Goal: Communication & Community: Participate in discussion

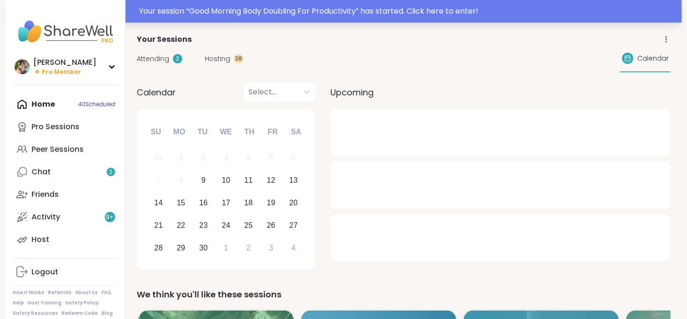
click at [331, 9] on div "Your session “ Good Morning Body Doubling For Productivity ” has started. Click…" at bounding box center [407, 11] width 537 height 11
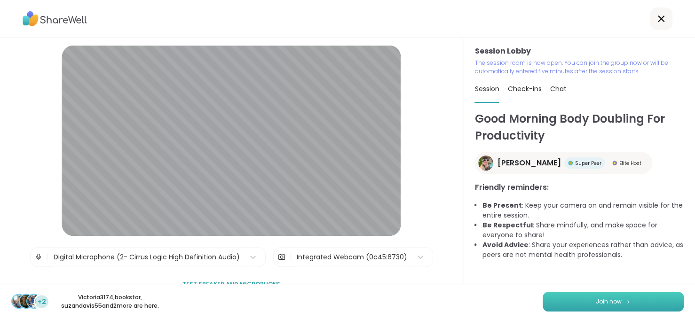
click at [624, 297] on button "Join now" at bounding box center [613, 302] width 141 height 20
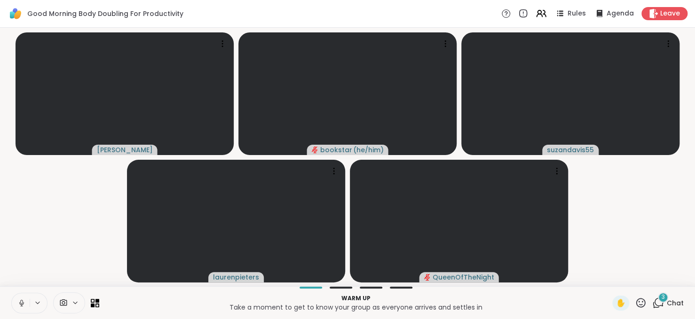
click at [662, 299] on span "3" at bounding box center [663, 297] width 3 height 8
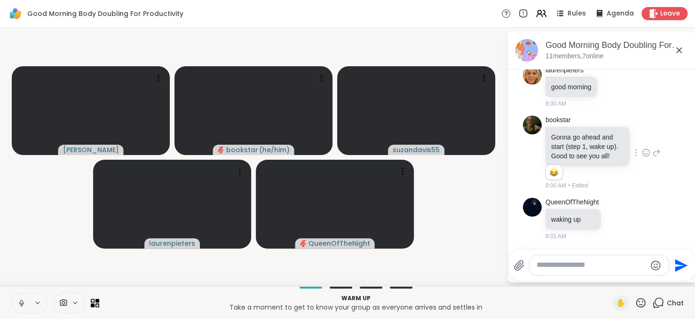
scroll to position [617, 0]
click at [553, 263] on textarea "Type your message" at bounding box center [592, 265] width 110 height 10
type textarea "*"
type textarea "**********"
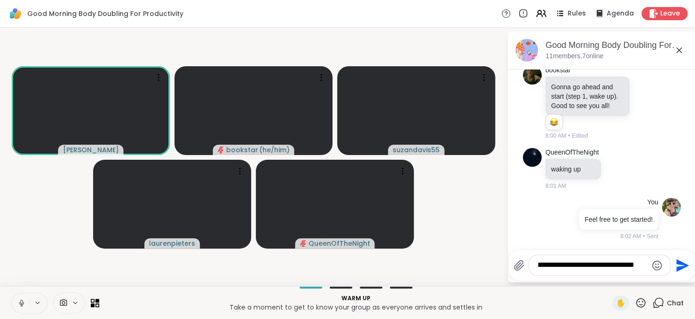
scroll to position [655, 0]
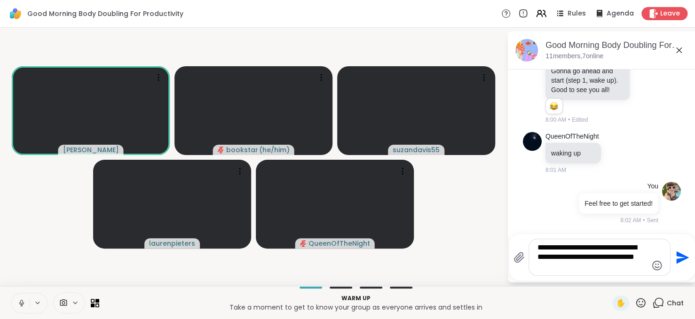
type textarea "**********"
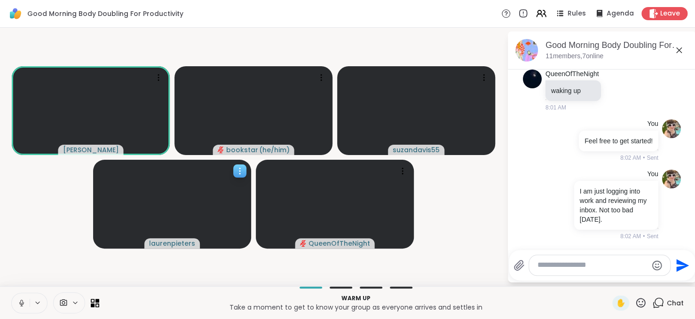
click at [236, 173] on icon at bounding box center [239, 170] width 9 height 9
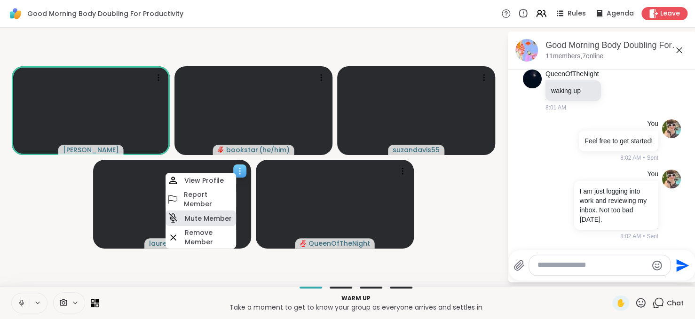
click at [223, 211] on div "Mute Member" at bounding box center [201, 219] width 71 height 16
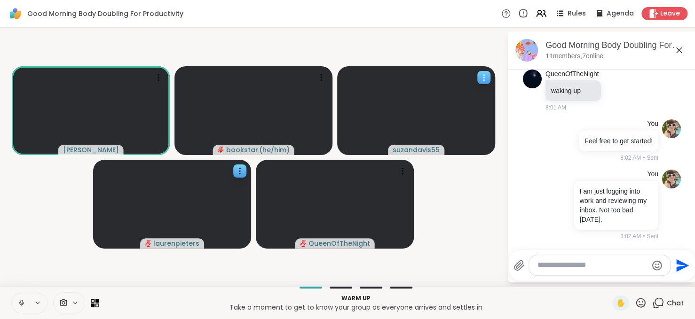
click at [483, 76] on icon at bounding box center [483, 77] width 9 height 9
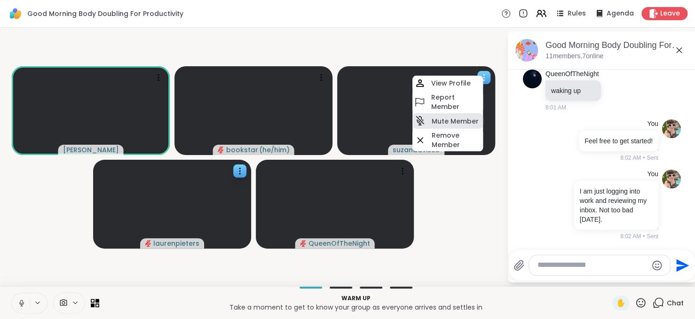
click at [470, 115] on div "Mute Member" at bounding box center [447, 121] width 71 height 16
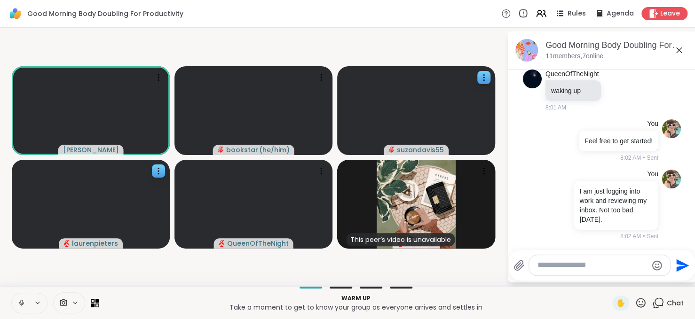
click at [553, 265] on textarea "Type your message" at bounding box center [592, 265] width 110 height 10
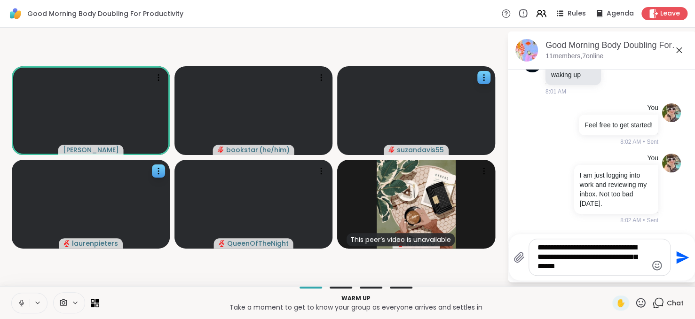
type textarea "**********"
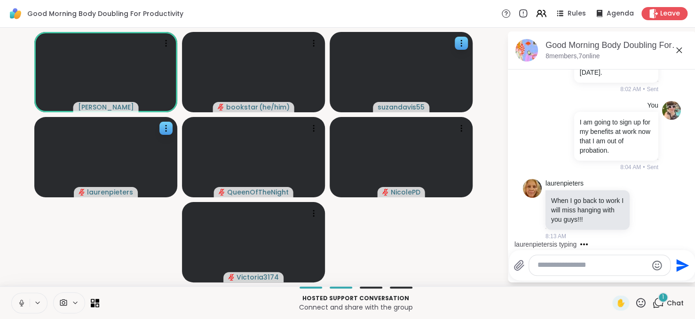
scroll to position [889, 0]
click at [561, 269] on textarea "Type your message" at bounding box center [592, 265] width 110 height 10
click at [21, 304] on icon at bounding box center [21, 303] width 8 height 8
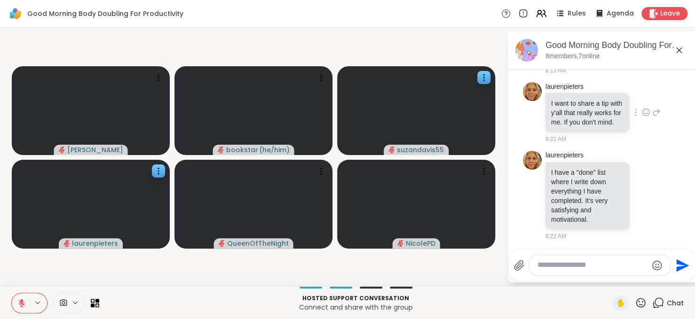
scroll to position [1064, 0]
click at [642, 196] on icon at bounding box center [646, 195] width 8 height 9
click at [637, 187] on button "Select Reaction: Heart" at bounding box center [646, 180] width 19 height 19
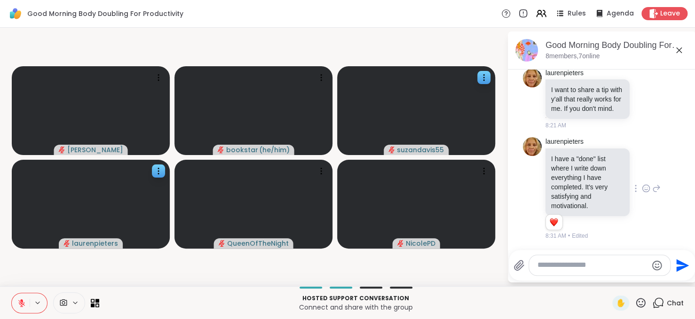
click at [603, 263] on textarea "Type your message" at bounding box center [592, 265] width 110 height 10
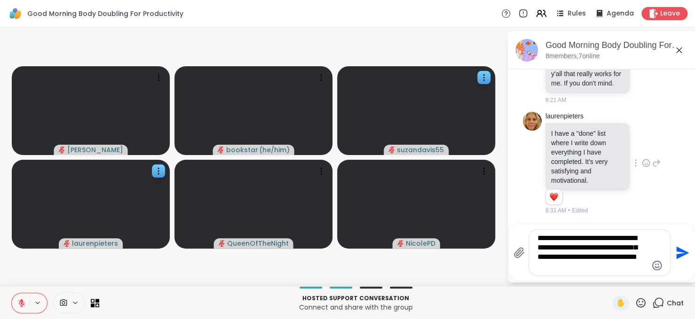
type textarea "**********"
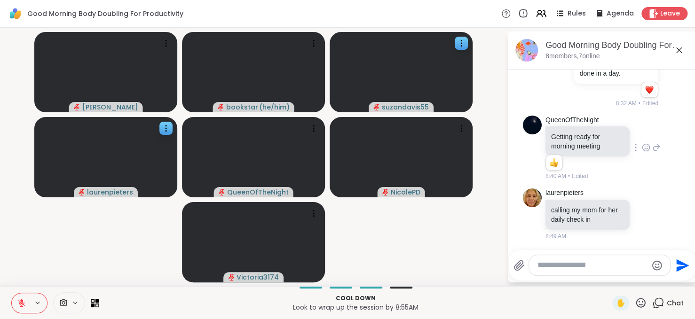
scroll to position [1320, 0]
click at [642, 218] on icon at bounding box center [646, 213] width 8 height 9
click at [639, 205] on button "Select Reaction: Heart" at bounding box center [646, 198] width 19 height 19
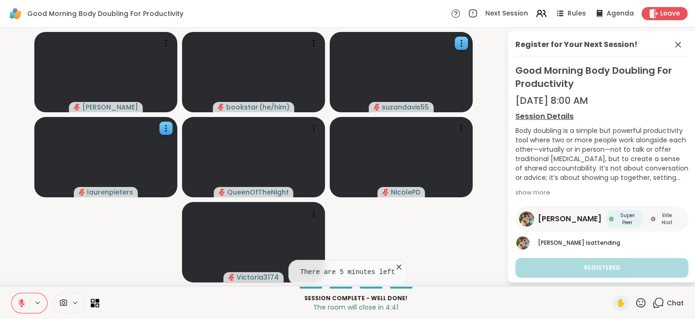
click at [21, 303] on icon at bounding box center [21, 303] width 7 height 7
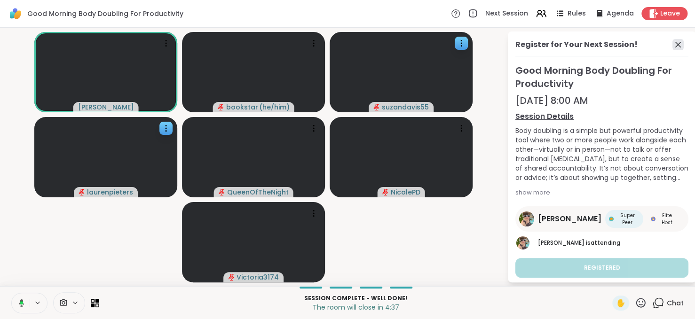
click at [675, 44] on icon at bounding box center [678, 45] width 6 height 6
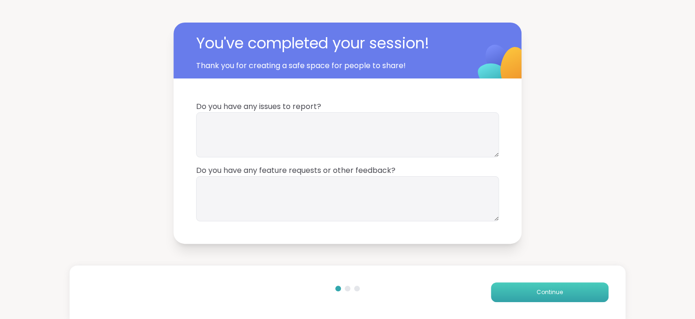
click at [561, 286] on button "Continue" at bounding box center [550, 293] width 118 height 20
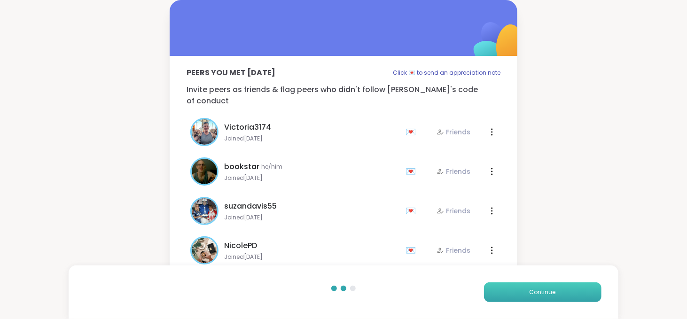
click at [561, 286] on button "Continue" at bounding box center [543, 293] width 118 height 20
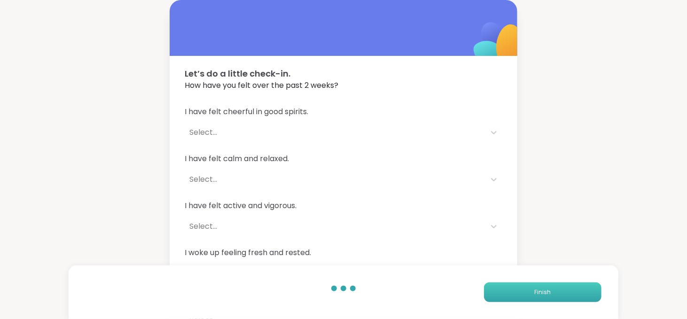
click at [561, 286] on button "Finish" at bounding box center [543, 293] width 118 height 20
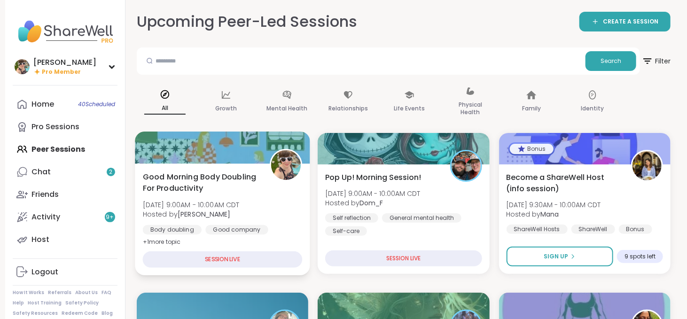
click at [220, 219] on b "[PERSON_NAME]" at bounding box center [204, 214] width 53 height 9
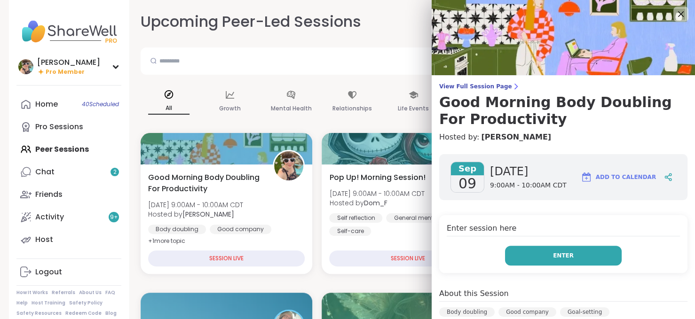
click at [578, 252] on button "Enter" at bounding box center [563, 256] width 117 height 20
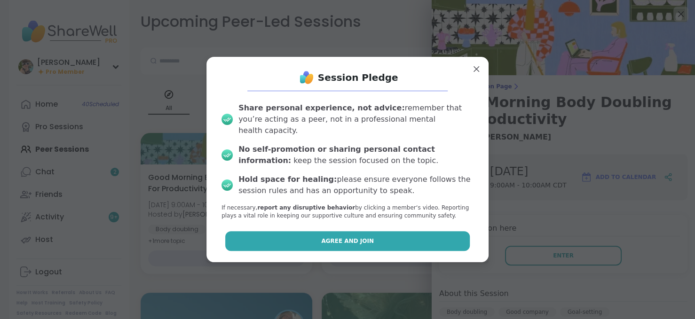
click at [436, 231] on button "Agree and Join" at bounding box center [347, 241] width 245 height 20
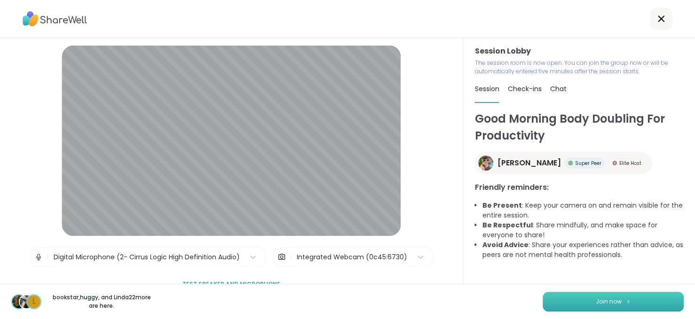
click at [588, 308] on button "Join now" at bounding box center [613, 302] width 141 height 20
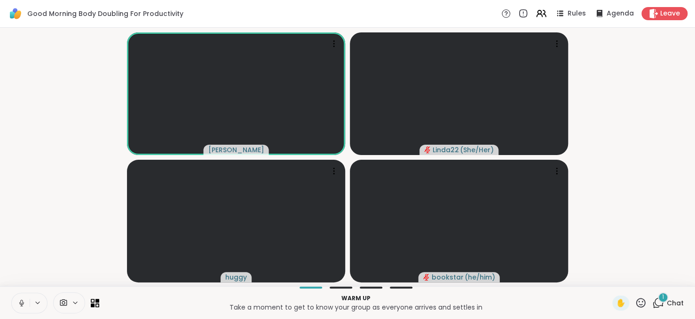
click at [668, 299] on span "Chat" at bounding box center [675, 303] width 17 height 9
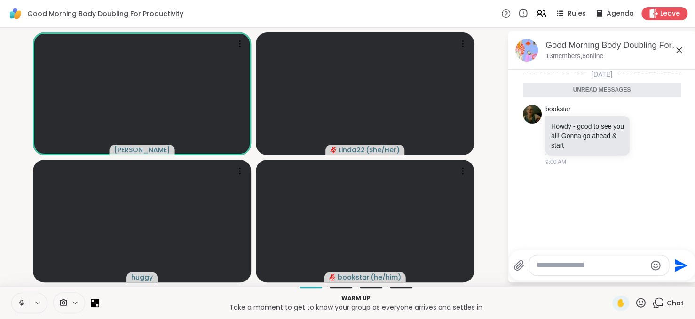
click at [585, 268] on textarea "Type your message" at bounding box center [592, 265] width 110 height 10
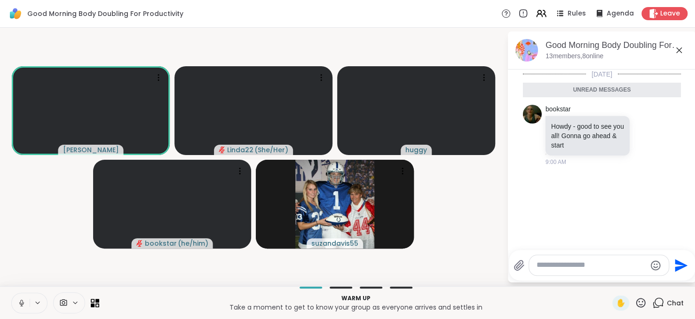
paste textarea "**********"
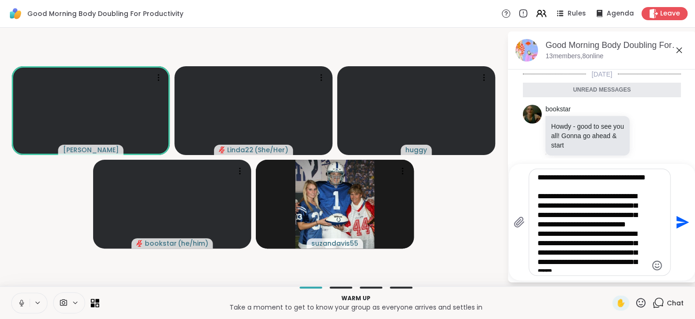
type textarea "**********"
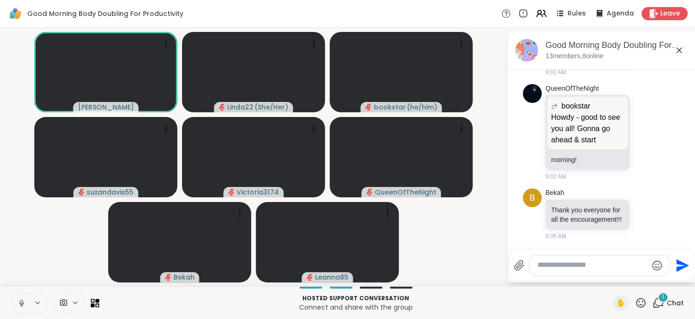
scroll to position [743, 0]
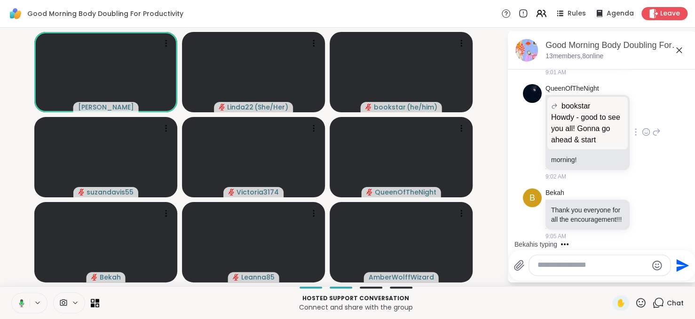
click at [589, 155] on p "morning!" at bounding box center [587, 159] width 73 height 9
click at [549, 268] on textarea "Type your message" at bounding box center [592, 265] width 110 height 10
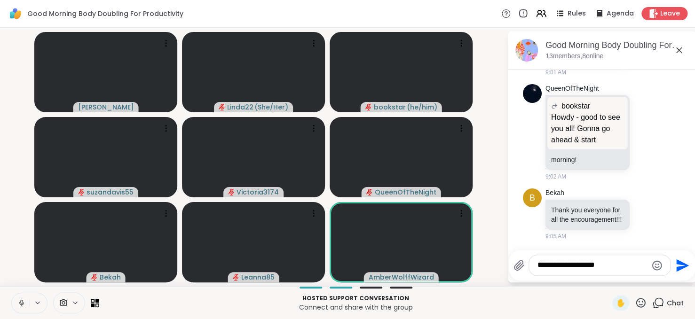
type textarea "**********"
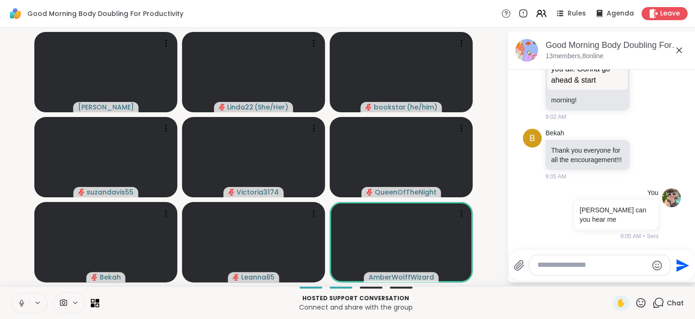
scroll to position [802, 0]
click at [564, 263] on textarea "Type your message" at bounding box center [592, 265] width 110 height 10
paste textarea "**********"
type textarea "**********"
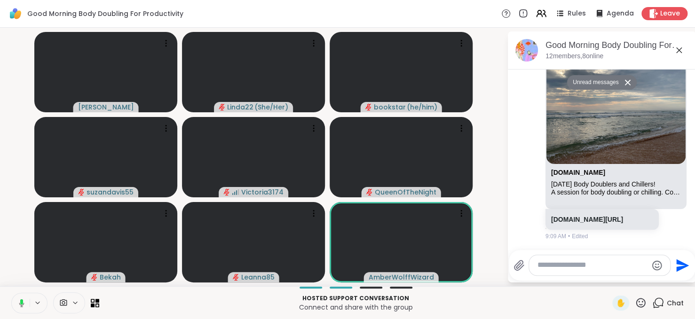
scroll to position [1577, 0]
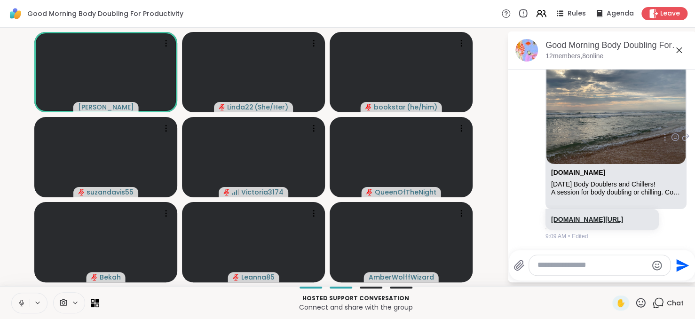
click at [566, 216] on link "sharewellnow.com/session/117e971d-afd8-4ff2-90ee-4077edf6c637" at bounding box center [587, 220] width 72 height 8
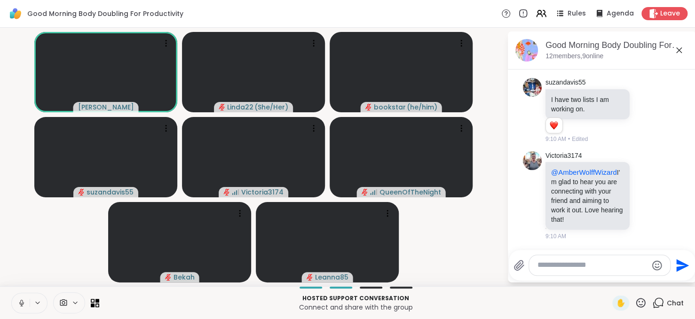
scroll to position [1829, 0]
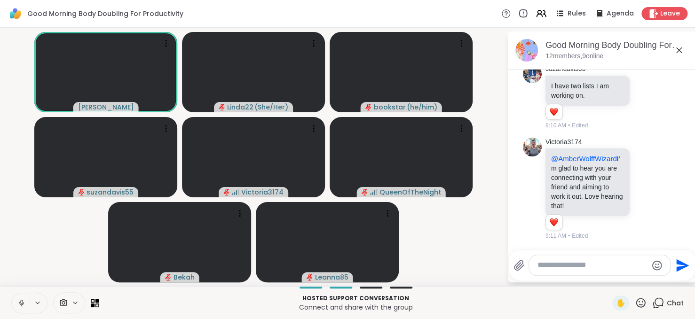
click at [19, 302] on icon at bounding box center [21, 303] width 8 height 8
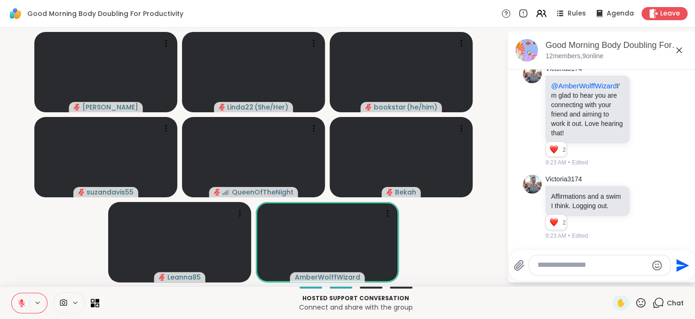
scroll to position [1924, 0]
click at [18, 303] on icon at bounding box center [21, 303] width 8 height 8
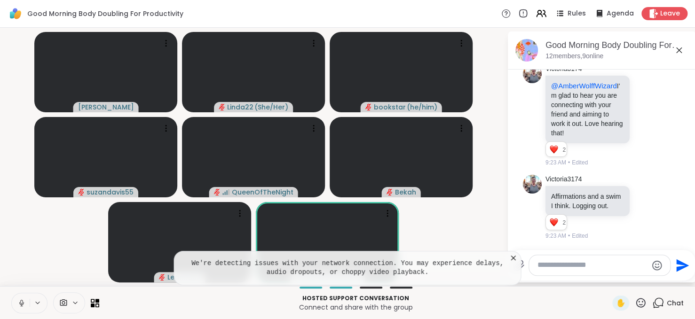
click at [513, 257] on icon at bounding box center [513, 258] width 5 height 5
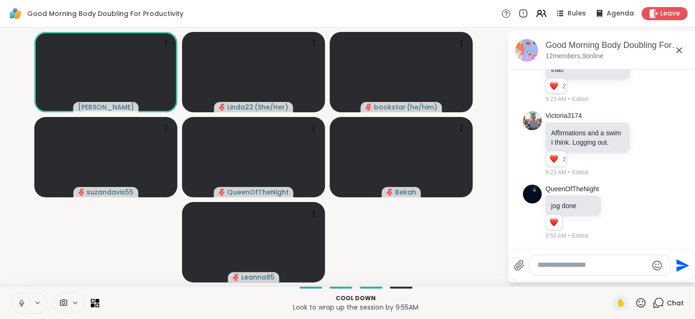
scroll to position [1988, 0]
click at [20, 298] on button at bounding box center [21, 303] width 18 height 20
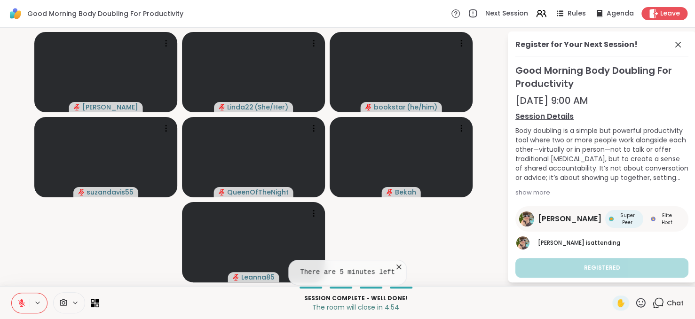
click at [16, 306] on button at bounding box center [21, 303] width 18 height 20
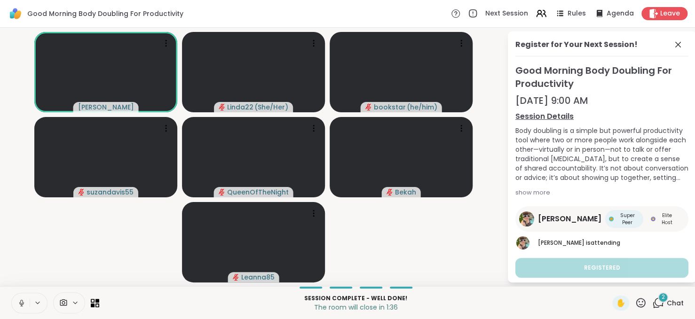
click at [658, 301] on div "2" at bounding box center [663, 297] width 10 height 10
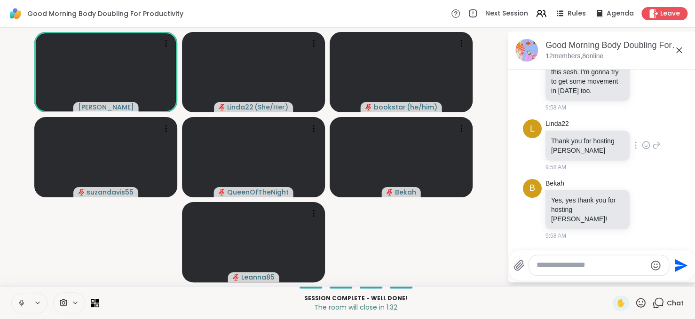
scroll to position [2163, 0]
click at [645, 66] on icon at bounding box center [645, 66] width 0 height 0
click at [642, 56] on div "Select Reaction: Heart" at bounding box center [646, 51] width 8 height 8
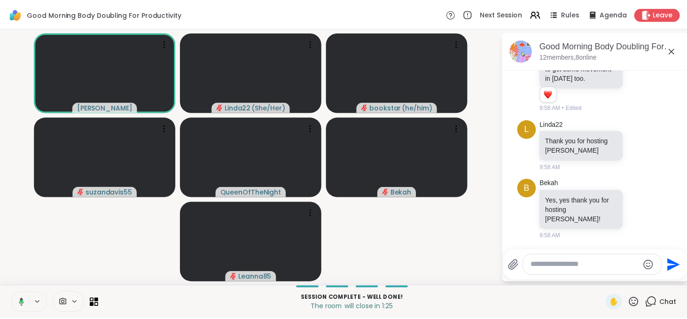
scroll to position [2236, 0]
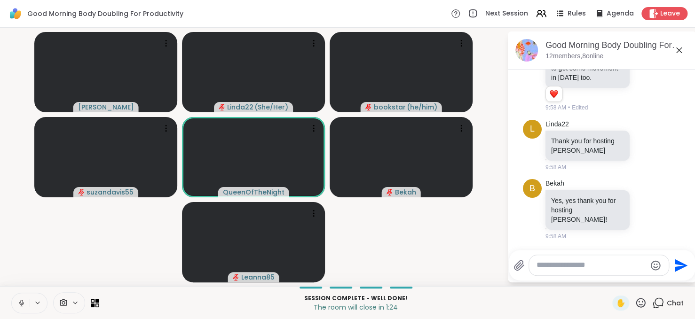
click at [645, 147] on icon at bounding box center [646, 146] width 3 height 1
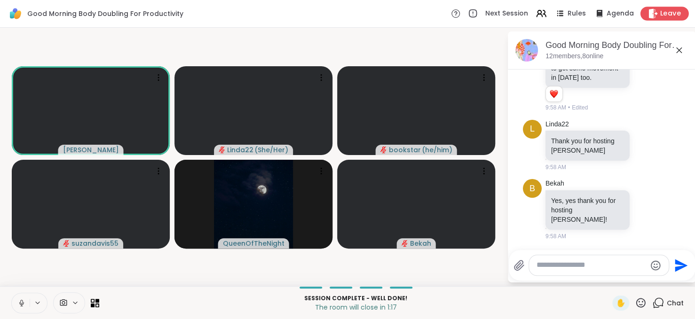
click at [648, 16] on icon at bounding box center [653, 13] width 10 height 10
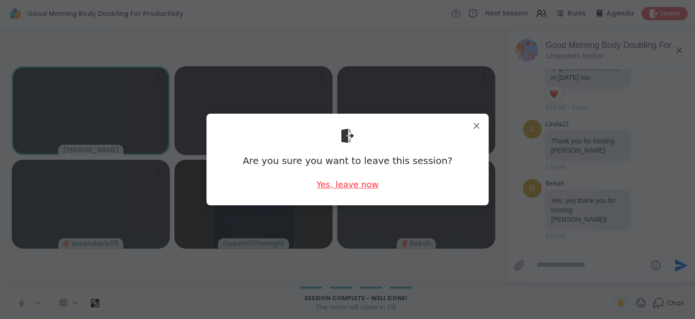
click at [348, 187] on div "Yes, leave now" at bounding box center [347, 185] width 62 height 12
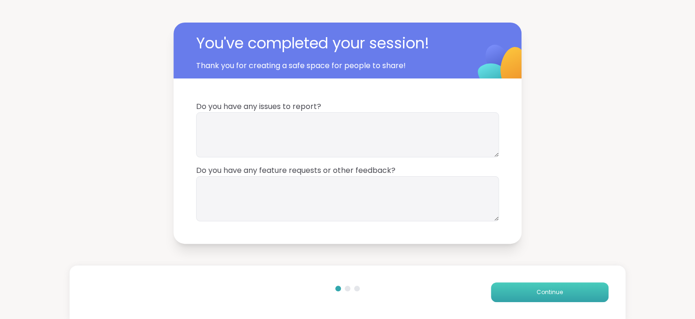
click at [550, 290] on span "Continue" at bounding box center [550, 292] width 26 height 8
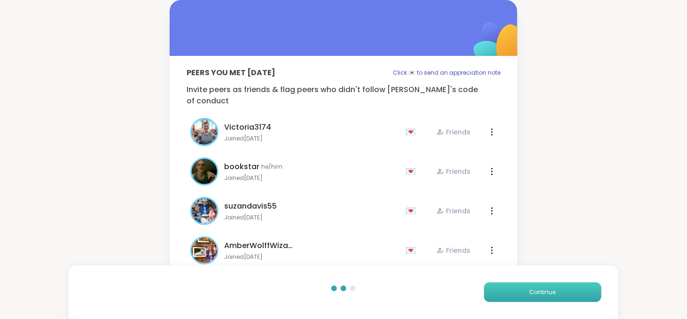
click at [550, 290] on span "Continue" at bounding box center [543, 292] width 26 height 8
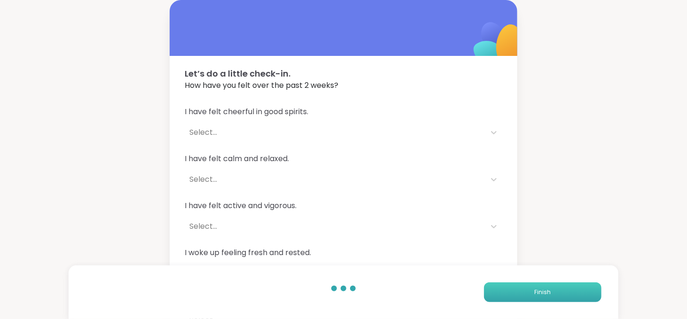
click at [550, 290] on span "Finish" at bounding box center [543, 292] width 16 height 8
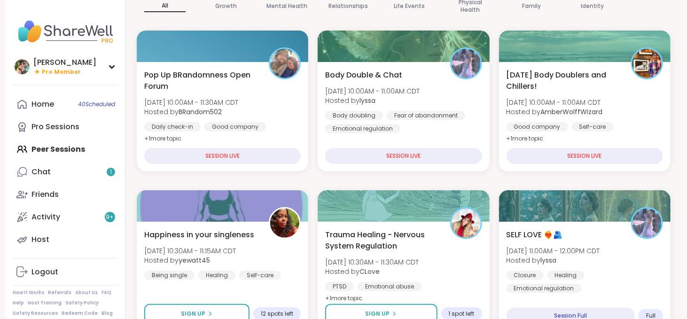
scroll to position [106, 0]
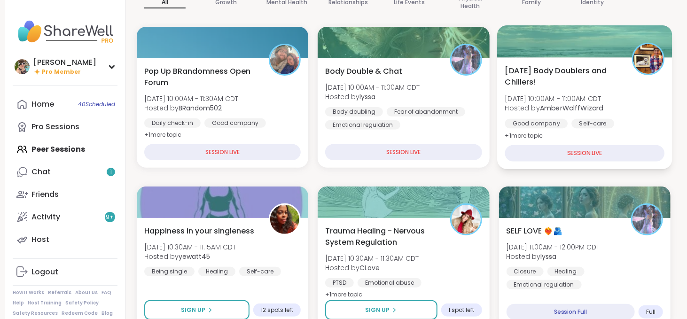
click at [578, 111] on b "AmberWolffWizard" at bounding box center [571, 107] width 63 height 9
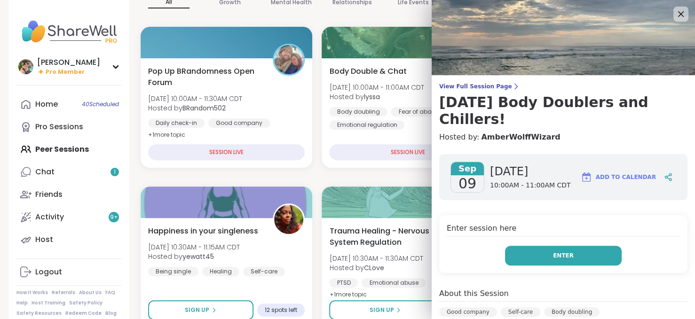
click at [561, 246] on button "Enter" at bounding box center [563, 256] width 117 height 20
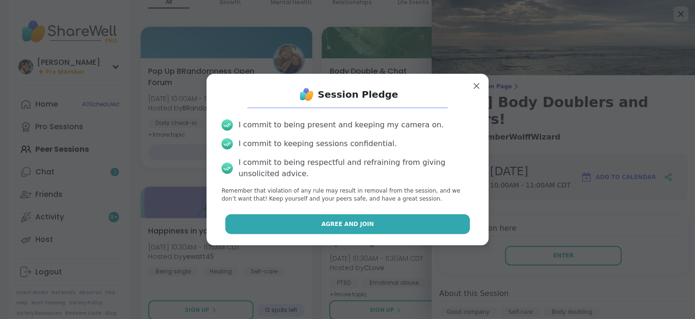
click at [401, 219] on button "Agree and Join" at bounding box center [347, 224] width 245 height 20
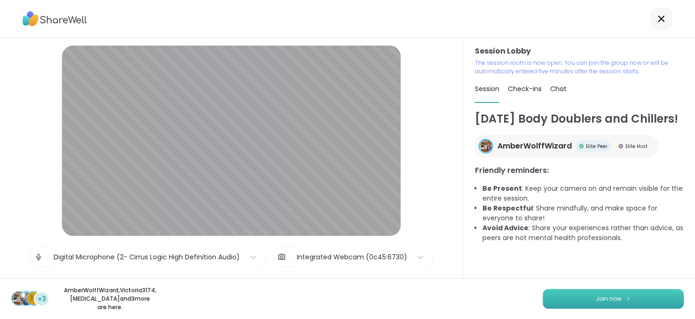
click at [543, 308] on button "Join now" at bounding box center [613, 299] width 141 height 20
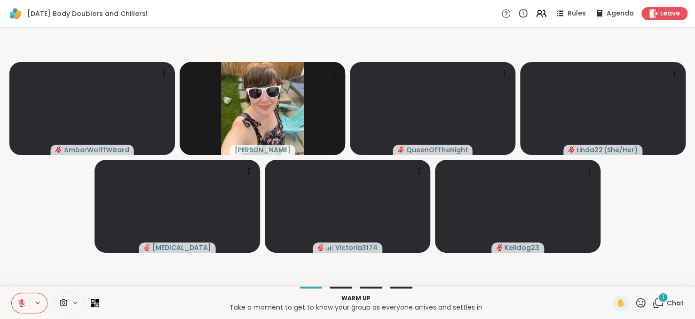
click at [17, 301] on icon at bounding box center [21, 303] width 8 height 8
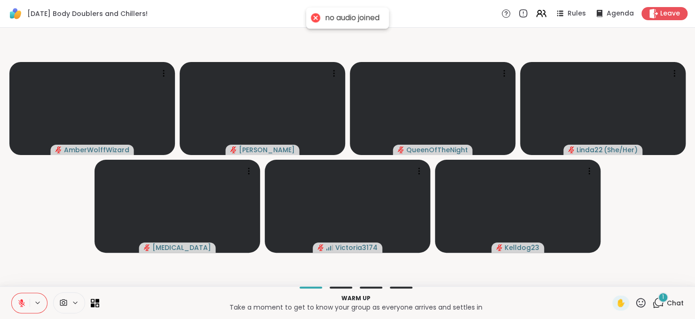
click at [17, 301] on icon at bounding box center [21, 303] width 8 height 8
click at [658, 303] on div "1 Chat" at bounding box center [668, 303] width 32 height 15
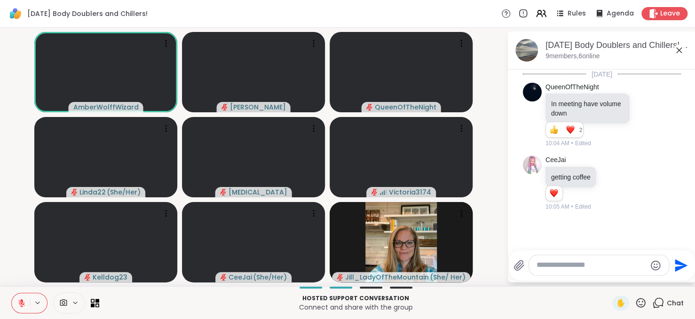
click at [24, 305] on icon at bounding box center [21, 303] width 7 height 7
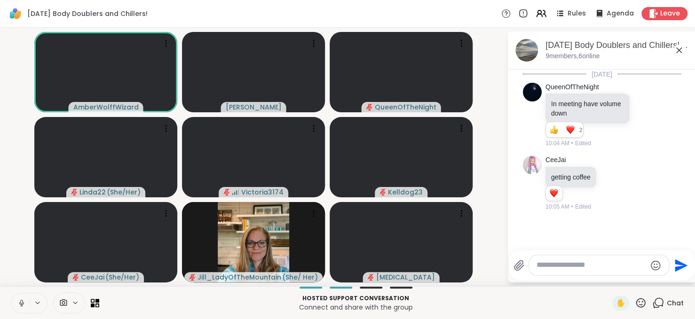
click at [24, 305] on icon at bounding box center [21, 303] width 8 height 8
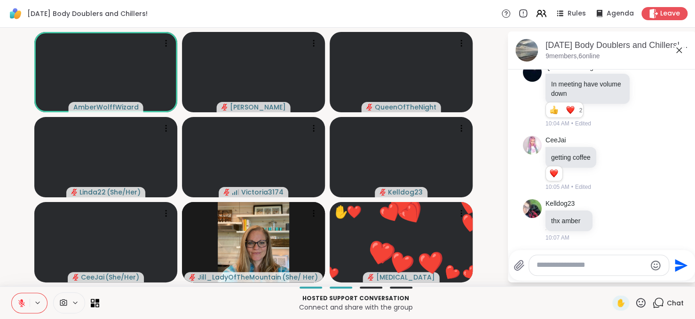
click at [24, 305] on icon at bounding box center [21, 303] width 7 height 7
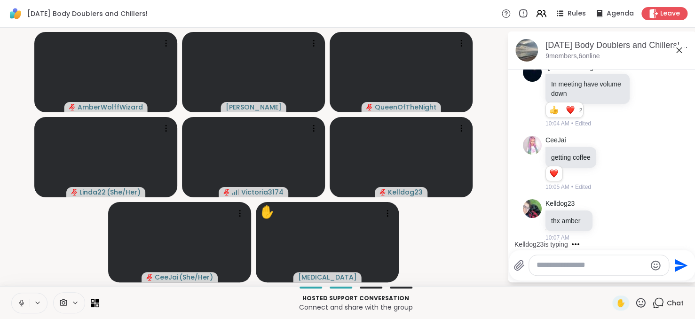
click at [24, 305] on icon at bounding box center [21, 303] width 8 height 8
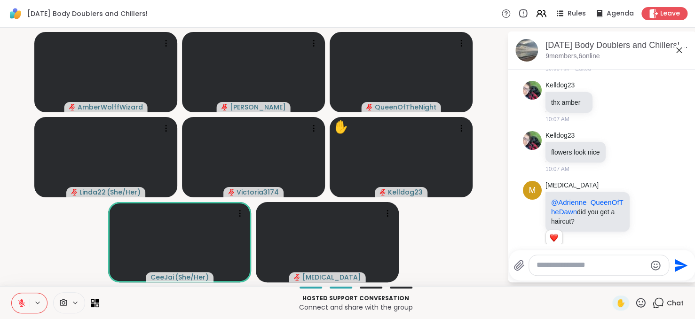
scroll to position [152, 0]
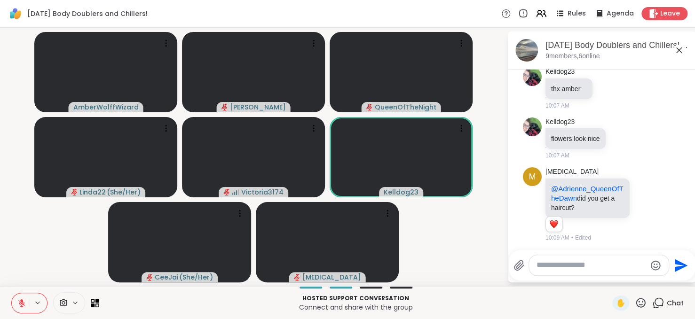
click at [24, 305] on icon at bounding box center [21, 303] width 7 height 7
click at [24, 305] on icon at bounding box center [21, 303] width 8 height 8
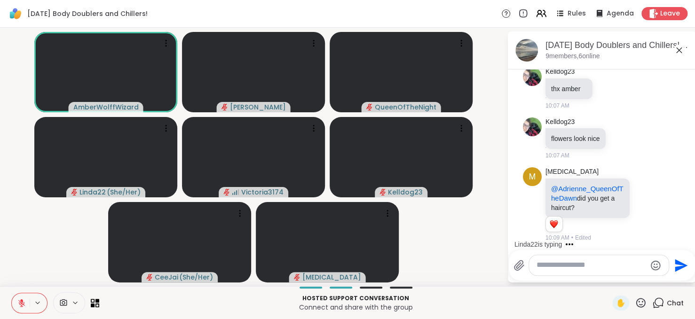
click at [24, 305] on icon at bounding box center [21, 303] width 7 height 7
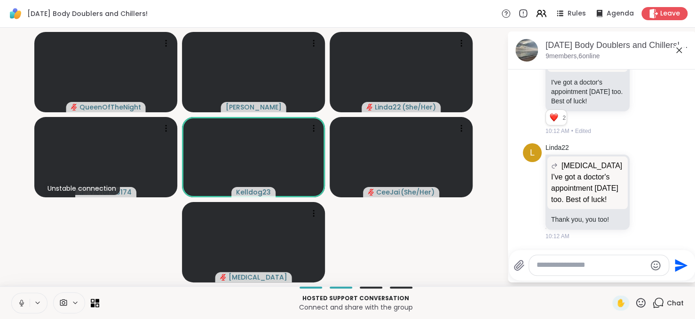
scroll to position [498, 0]
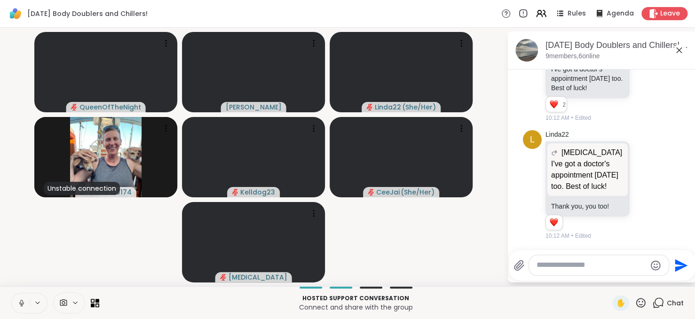
click at [24, 305] on icon at bounding box center [21, 303] width 8 height 8
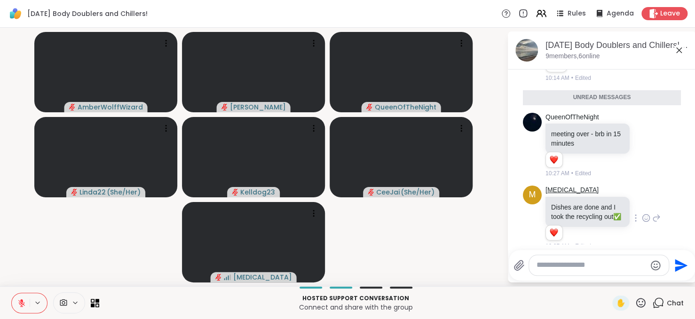
scroll to position [758, 0]
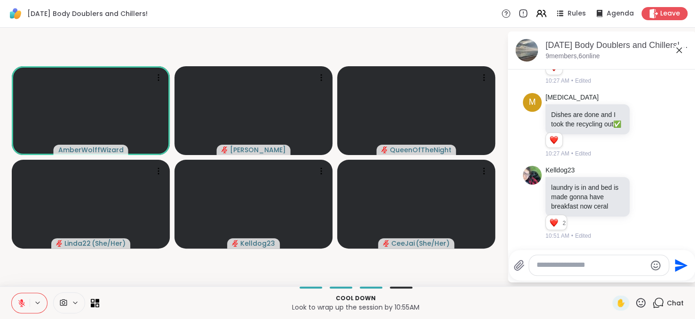
click at [21, 300] on icon at bounding box center [21, 301] width 3 height 4
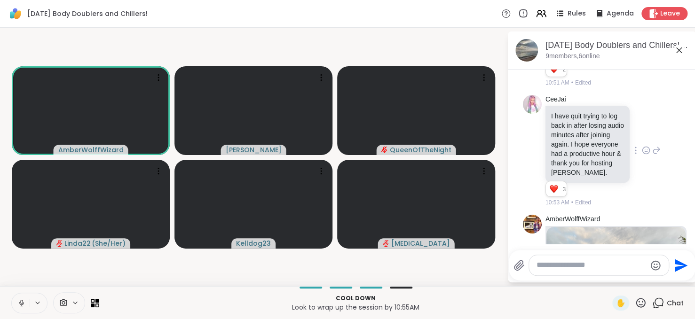
scroll to position [869, 0]
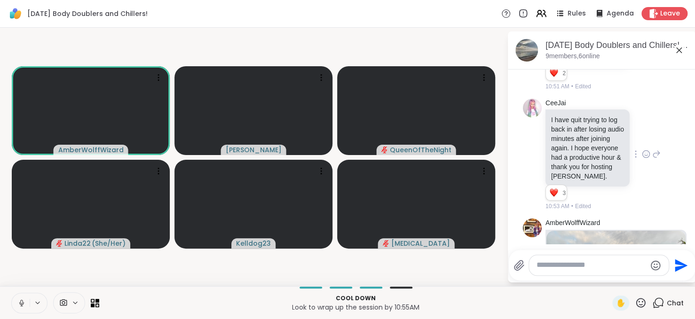
click at [642, 159] on icon at bounding box center [646, 154] width 8 height 9
click at [642, 143] on div "Select Reaction: Heart" at bounding box center [646, 139] width 8 height 8
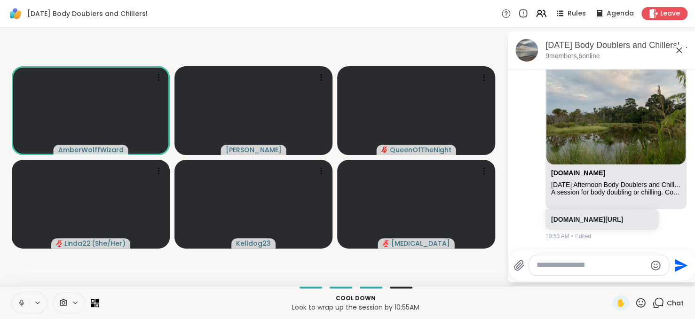
scroll to position [1097, 0]
click at [581, 218] on link "sharewellnow.com/session/eef3281b-1a8d-4862-a373-cf160b3efb9f" at bounding box center [587, 220] width 72 height 8
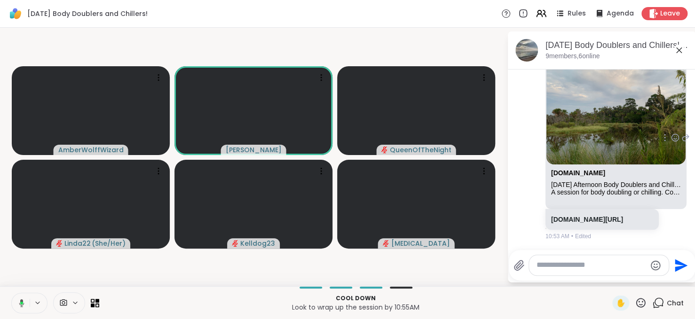
click at [621, 105] on img at bounding box center [615, 105] width 139 height 117
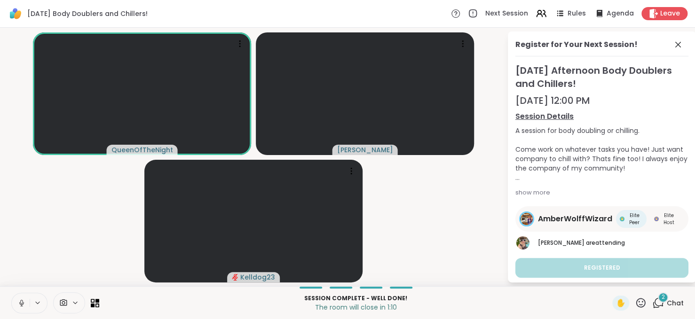
click at [662, 299] on span "2" at bounding box center [663, 297] width 3 height 8
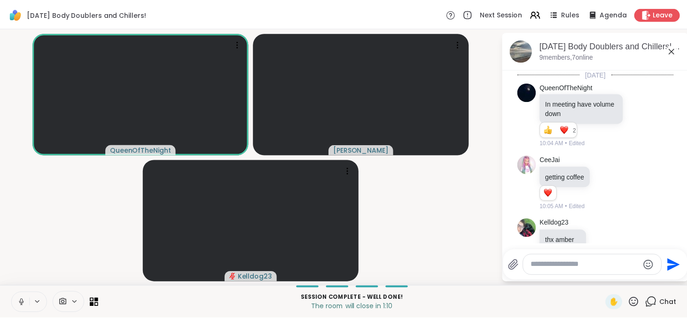
scroll to position [1256, 0]
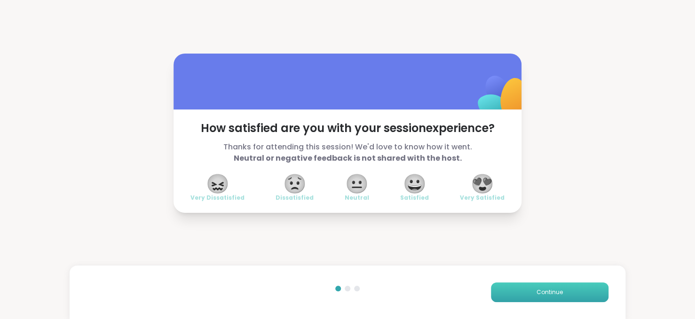
click at [545, 296] on span "Continue" at bounding box center [550, 292] width 26 height 8
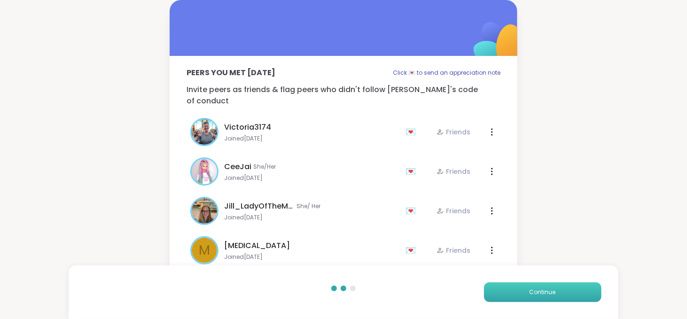
click at [545, 296] on span "Continue" at bounding box center [543, 292] width 26 height 8
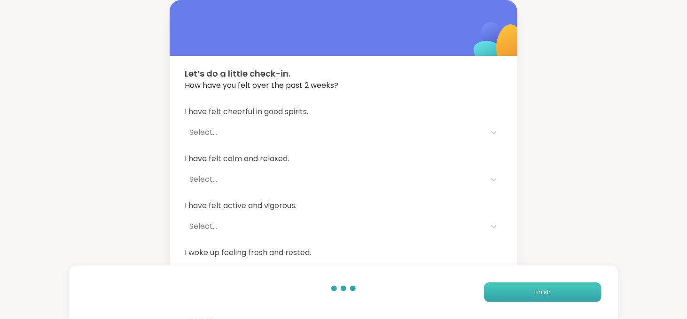
click at [545, 296] on span "Finish" at bounding box center [543, 292] width 16 height 8
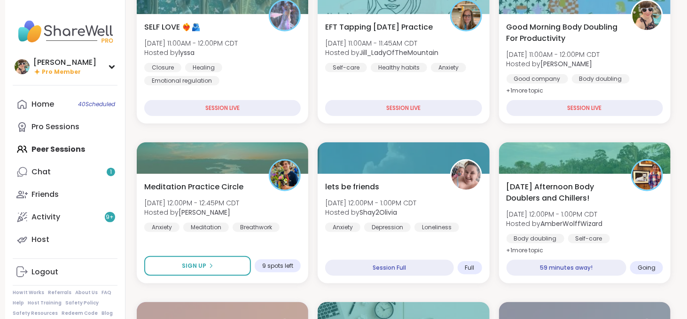
scroll to position [314, 0]
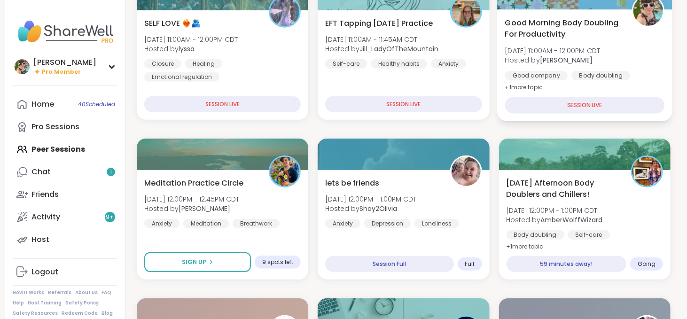
click at [600, 47] on span "Tue, Sep 09 | 11:00AM - 12:00PM CDT" at bounding box center [552, 50] width 95 height 9
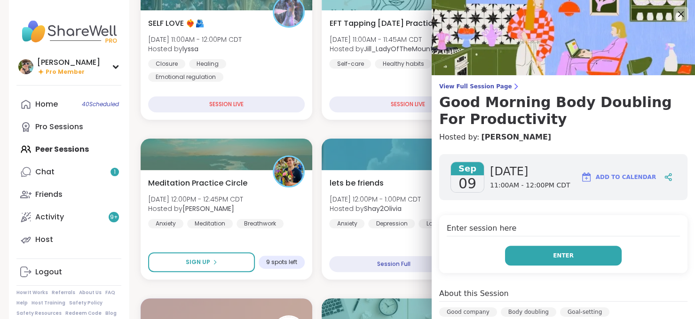
click at [537, 253] on button "Enter" at bounding box center [563, 256] width 117 height 20
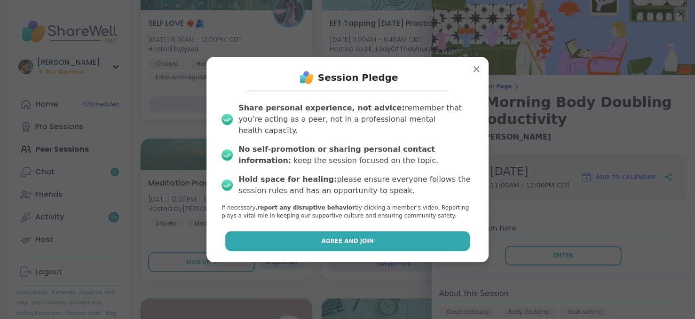
click at [396, 238] on button "Agree and Join" at bounding box center [347, 241] width 245 height 20
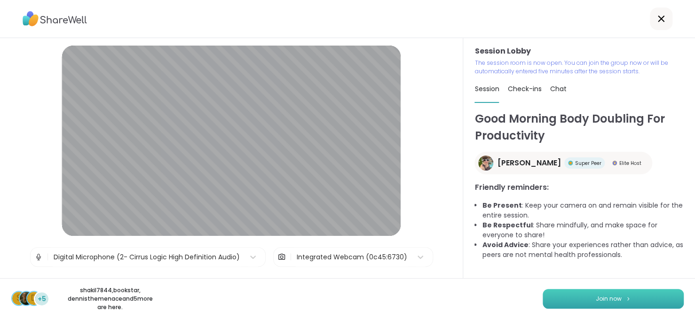
click at [596, 300] on span "Join now" at bounding box center [609, 299] width 26 height 8
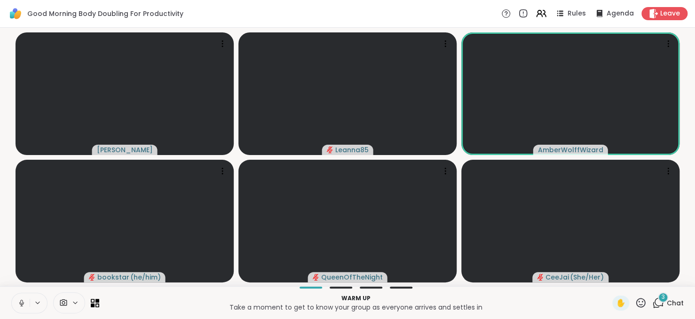
click at [660, 297] on div "3" at bounding box center [663, 297] width 10 height 10
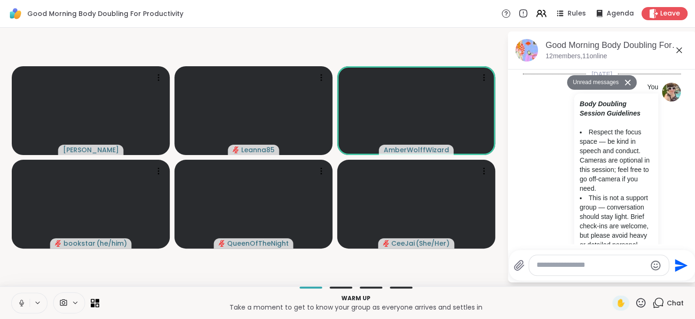
scroll to position [740, 0]
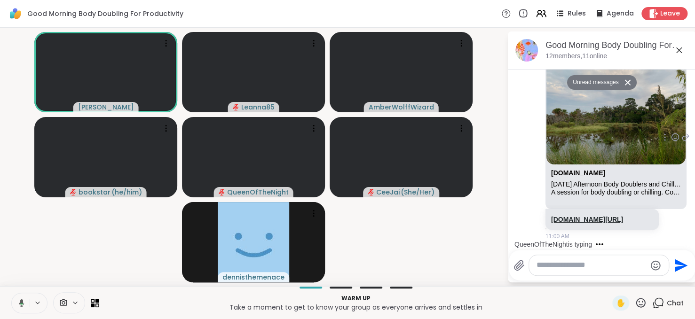
click at [580, 216] on link "sharewellnow.com/session/eef3281b-1a8d-4862-a373-cf160b3efb9f" at bounding box center [587, 220] width 72 height 8
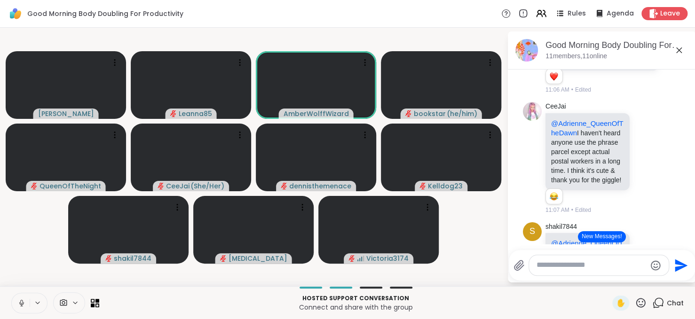
scroll to position [1452, 0]
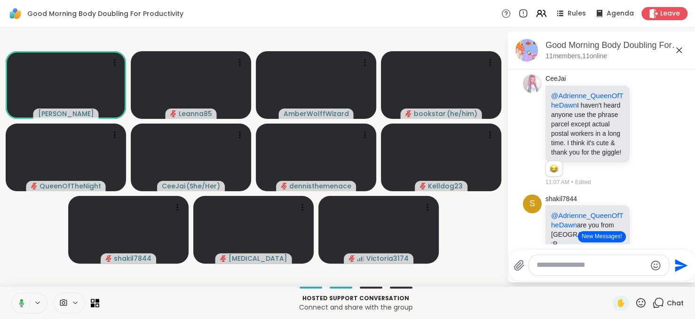
click at [592, 36] on link "sharewellnow.com/session/7a956f80-013e-4d80-a7eb-11633797e5fa" at bounding box center [587, 33] width 72 height 8
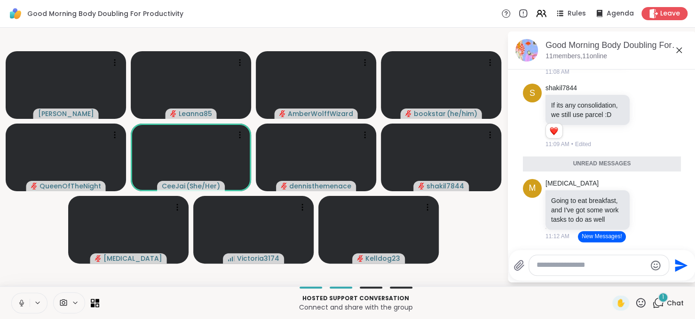
scroll to position [1746, 0]
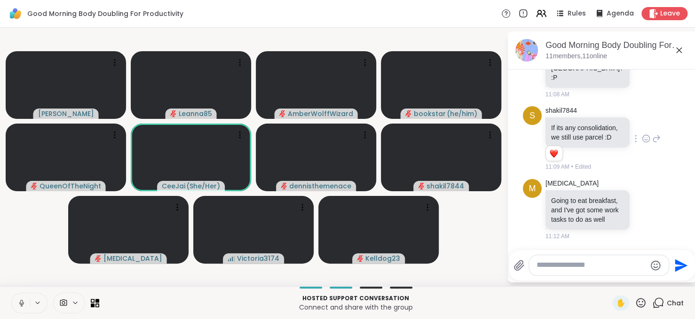
click at [642, 134] on icon at bounding box center [646, 138] width 8 height 9
click at [642, 119] on div "Select Reaction: Heart" at bounding box center [646, 123] width 8 height 8
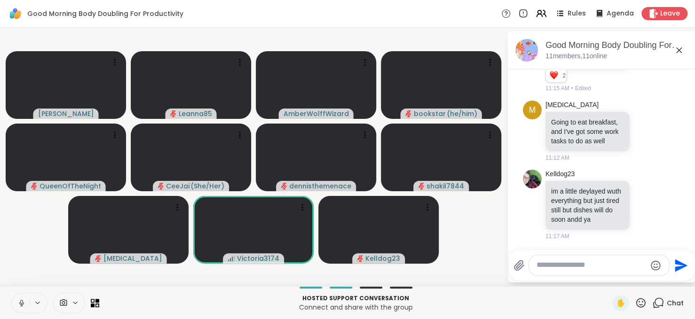
scroll to position [1847, 0]
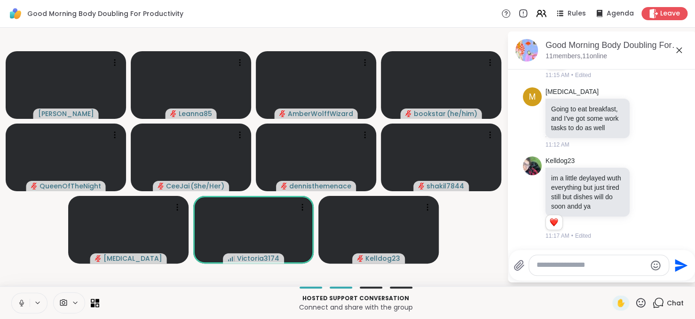
click at [635, 303] on icon at bounding box center [641, 303] width 12 height 12
click at [608, 279] on span "❤️" at bounding box center [612, 278] width 9 height 11
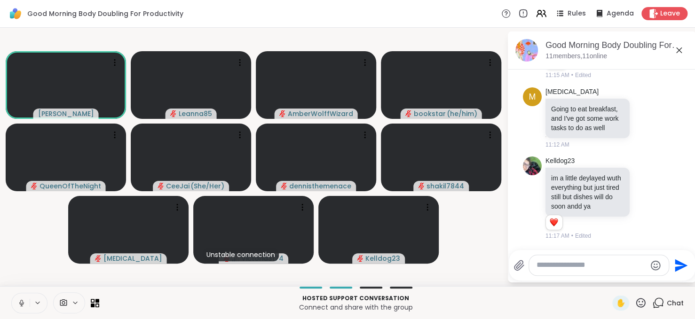
click at [23, 302] on icon at bounding box center [21, 303] width 5 height 3
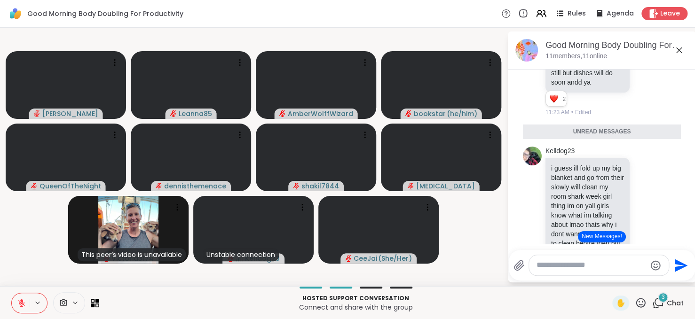
scroll to position [2014, 0]
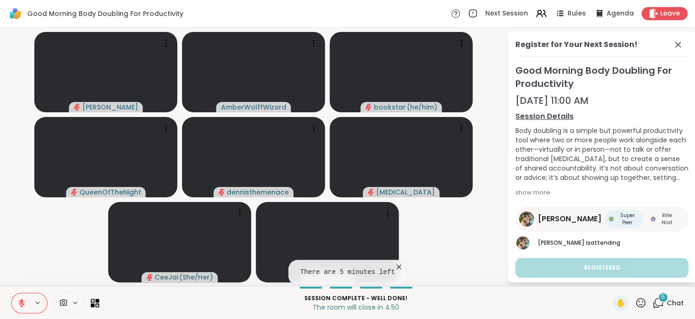
click at [27, 301] on button at bounding box center [21, 303] width 18 height 20
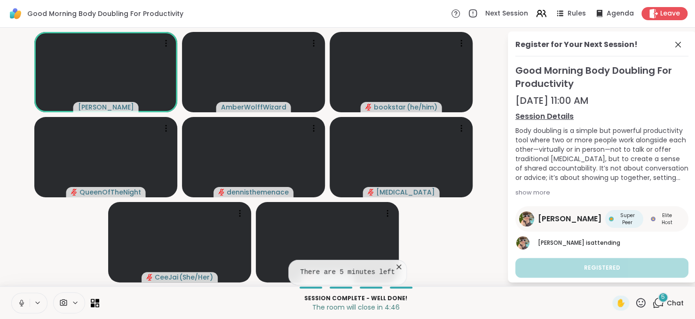
click at [661, 300] on span "5" at bounding box center [663, 297] width 4 height 8
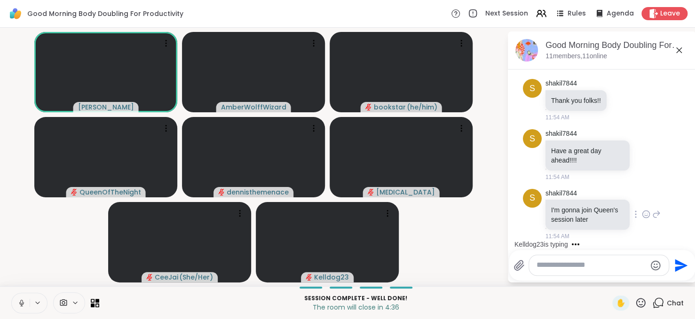
scroll to position [2571, 0]
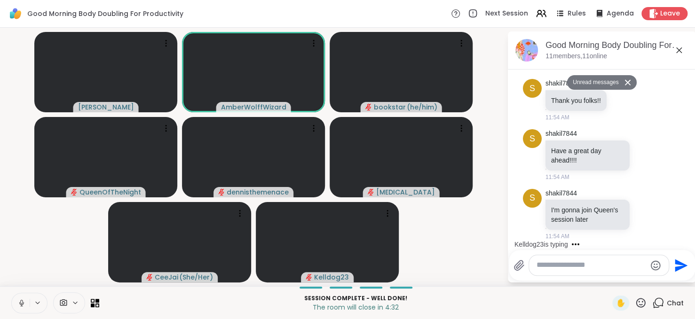
click at [624, 80] on icon at bounding box center [627, 82] width 7 height 6
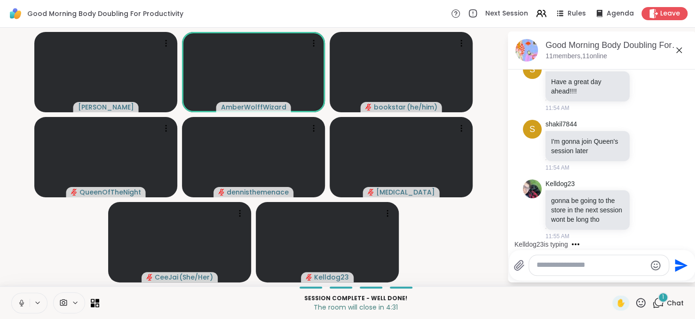
scroll to position [2627, 0]
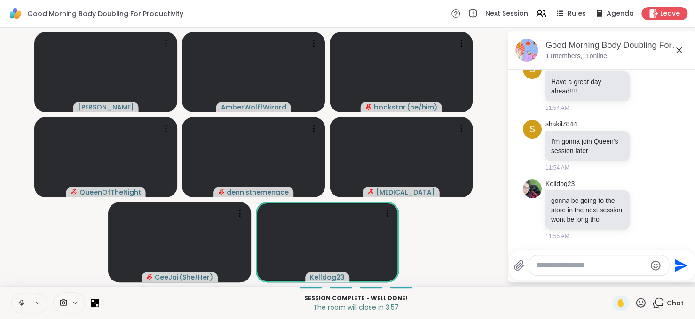
click at [21, 308] on button at bounding box center [21, 303] width 18 height 20
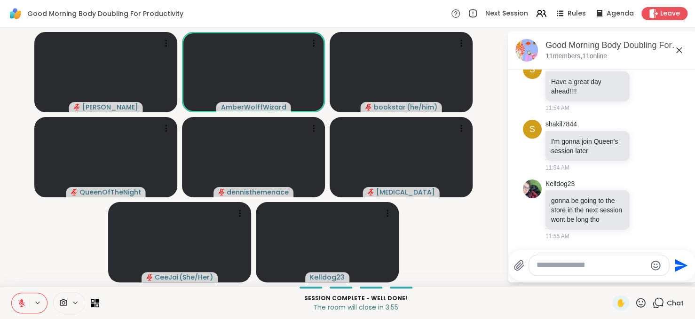
click at [567, 265] on textarea "Type your message" at bounding box center [592, 265] width 110 height 10
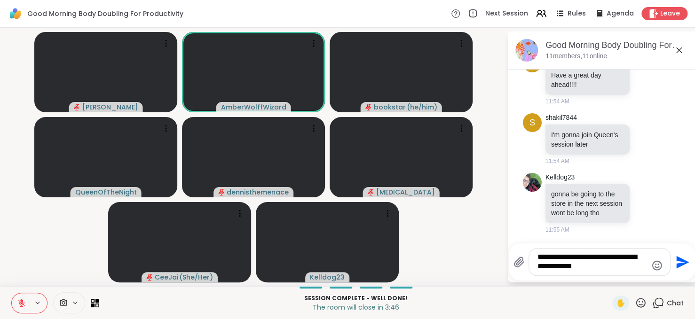
type textarea "**********"
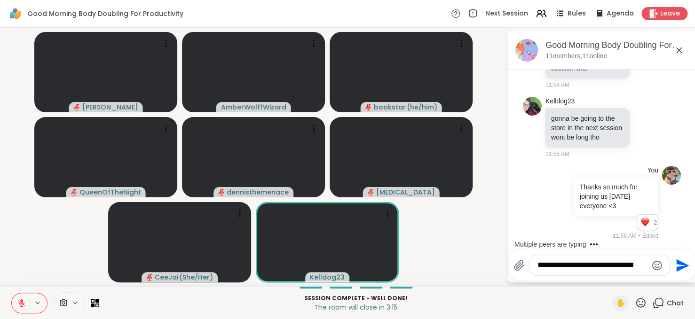
scroll to position [2791, 0]
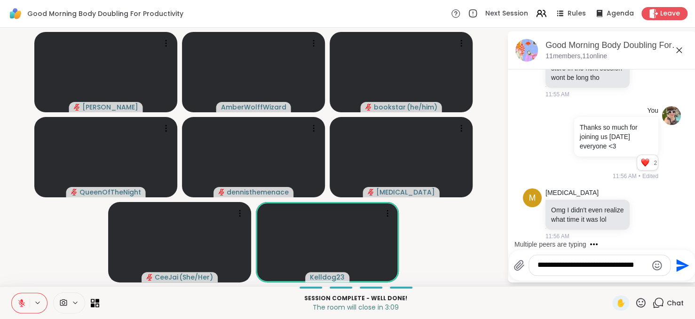
type textarea "**********"
click at [678, 268] on icon "Send" at bounding box center [682, 265] width 13 height 13
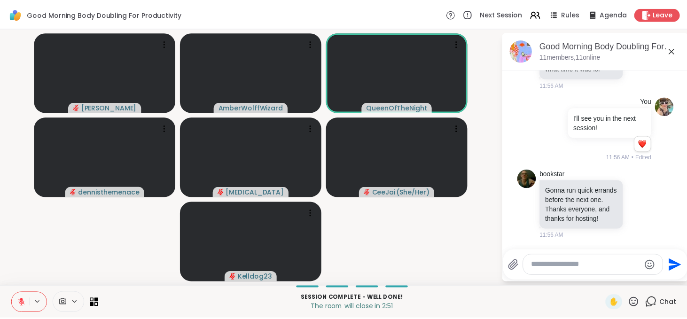
scroll to position [3011, 0]
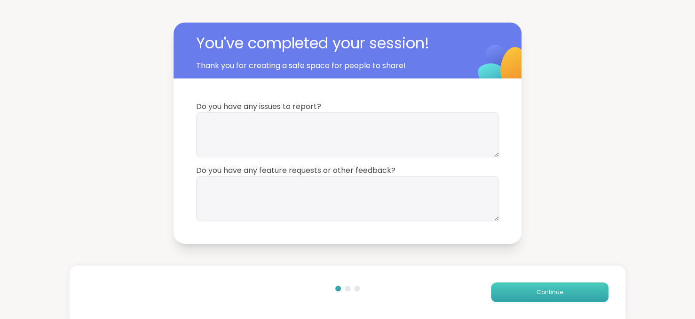
click at [521, 292] on button "Continue" at bounding box center [550, 293] width 118 height 20
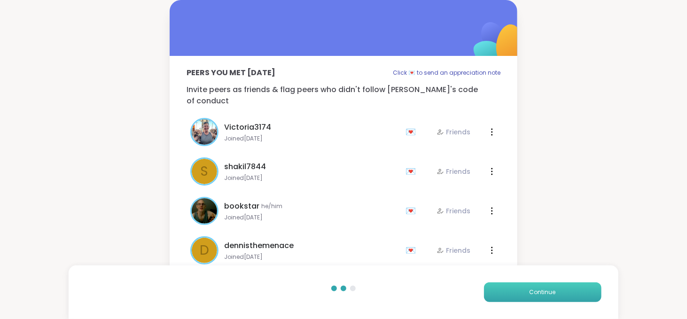
click at [521, 292] on button "Continue" at bounding box center [543, 293] width 118 height 20
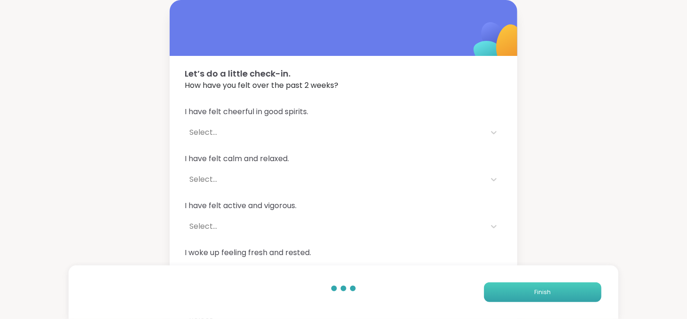
click at [521, 292] on button "Finish" at bounding box center [543, 293] width 118 height 20
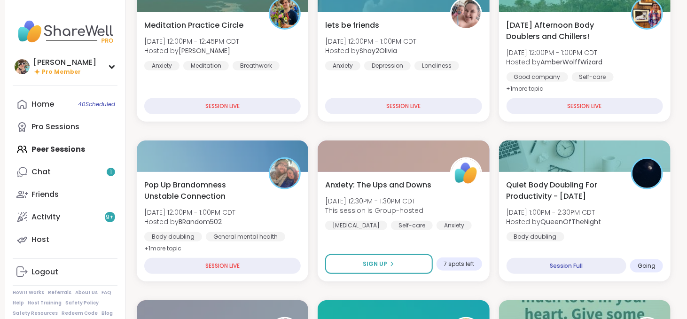
scroll to position [142, 0]
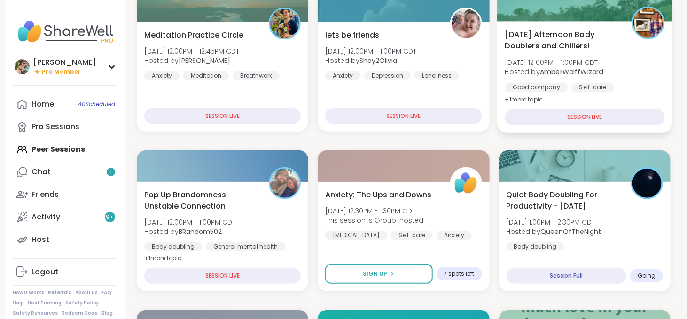
click at [532, 55] on div "Tuesday Afternoon Body Doublers and Chillers! Tue, Sep 09 | 12:00PM - 1:00PM CD…" at bounding box center [585, 67] width 160 height 77
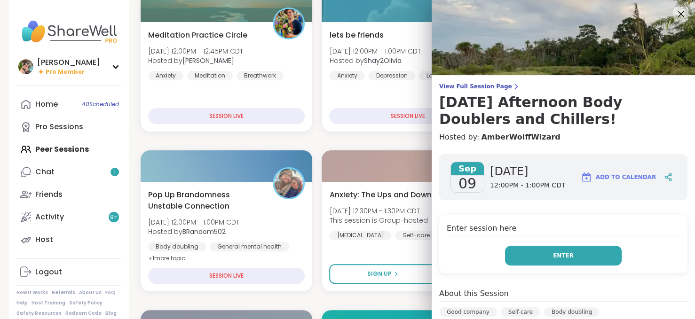
click at [528, 260] on button "Enter" at bounding box center [563, 256] width 117 height 20
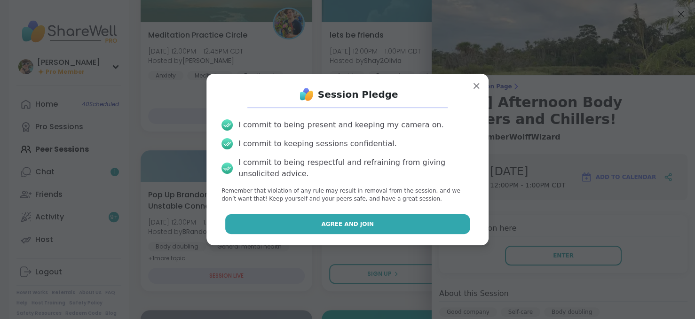
click at [372, 225] on button "Agree and Join" at bounding box center [347, 224] width 245 height 20
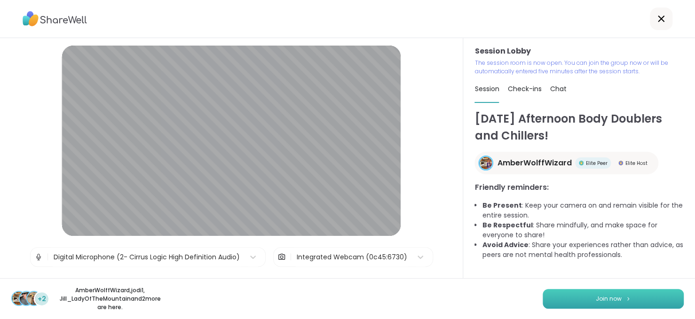
click at [546, 305] on button "Join now" at bounding box center [613, 299] width 141 height 20
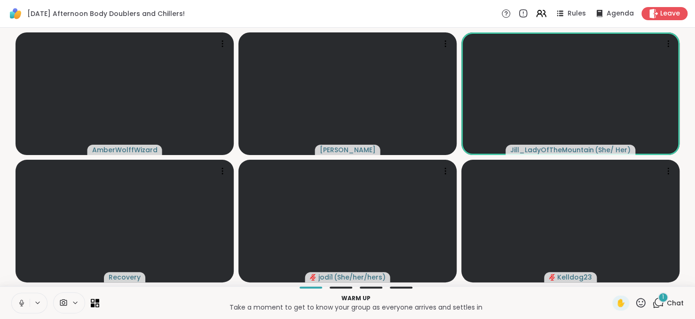
click at [16, 301] on button at bounding box center [21, 303] width 18 height 20
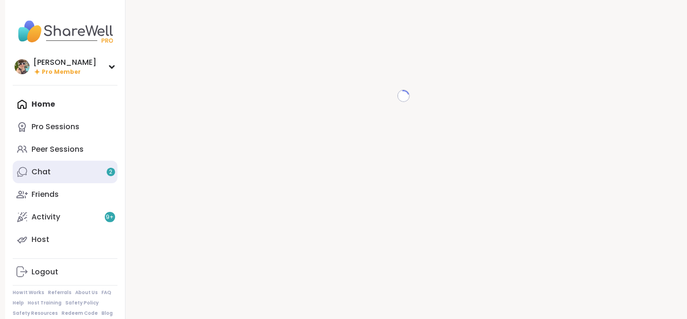
click at [47, 165] on link "Chat 2" at bounding box center [65, 172] width 105 height 23
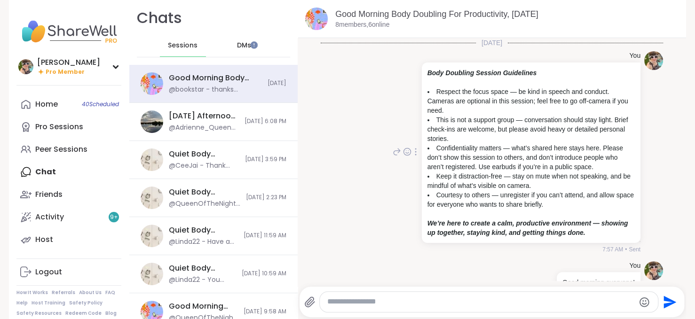
click at [415, 155] on icon at bounding box center [416, 152] width 2 height 8
click at [406, 167] on icon at bounding box center [410, 165] width 8 height 8
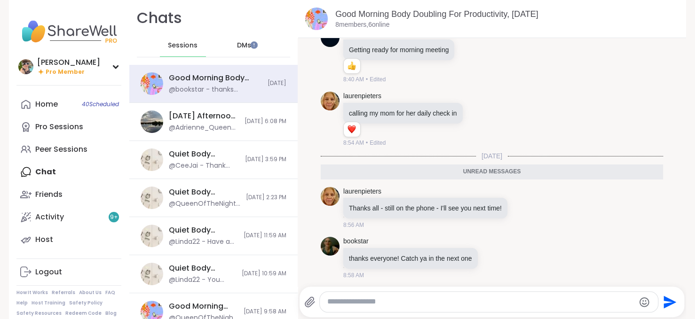
scroll to position [871, 0]
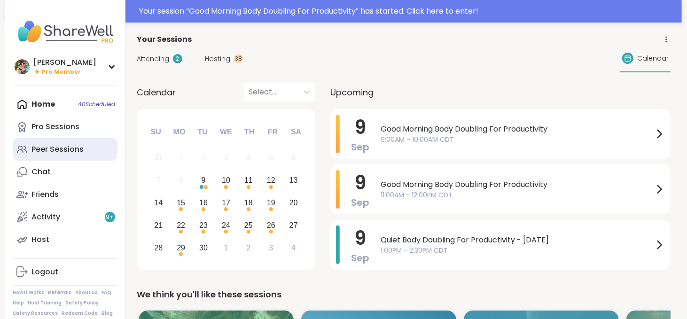
click at [67, 152] on div "Peer Sessions" at bounding box center [58, 149] width 52 height 10
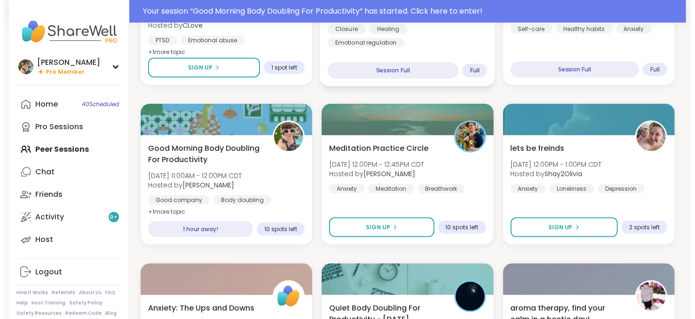
scroll to position [534, 0]
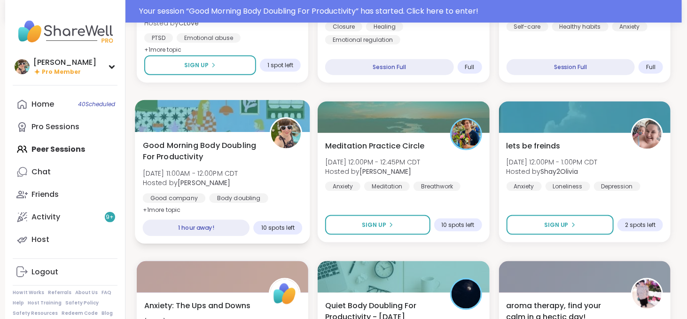
click at [237, 172] on span "[DATE] 11:00AM - 12:00PM CDT" at bounding box center [190, 173] width 95 height 9
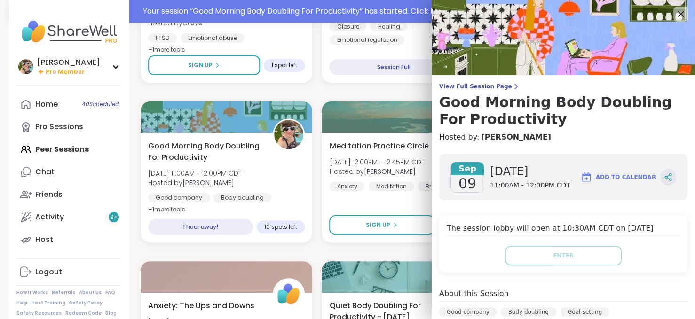
click at [664, 174] on icon at bounding box center [668, 177] width 8 height 8
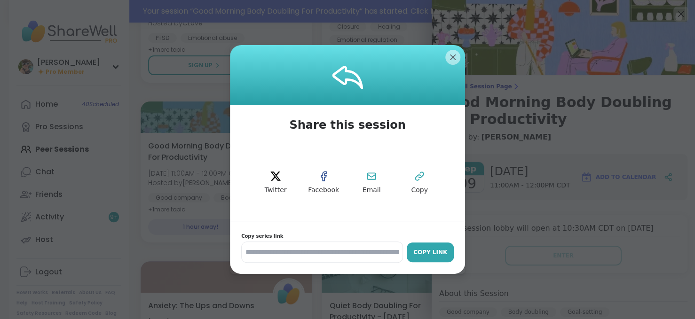
click at [428, 245] on button "Copy Link" at bounding box center [430, 253] width 47 height 20
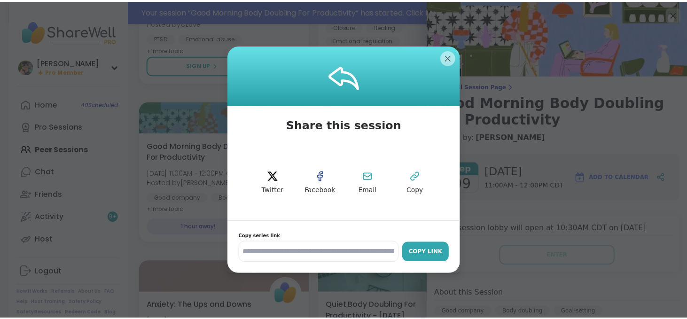
scroll to position [0, 0]
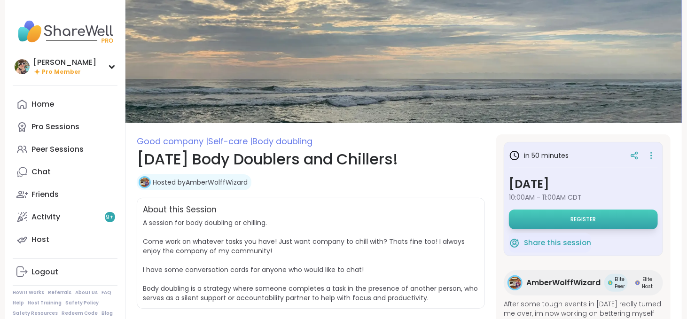
click at [596, 218] on span "Register" at bounding box center [583, 220] width 25 height 8
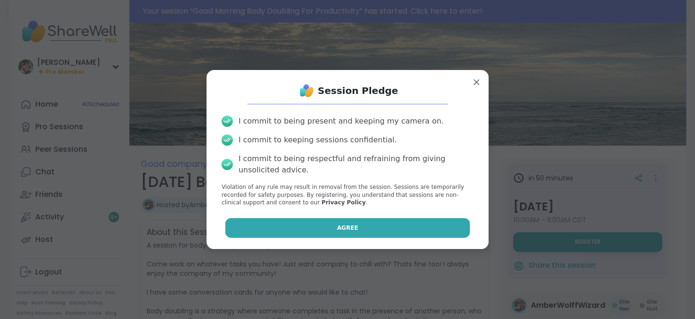
click at [380, 224] on button "Agree" at bounding box center [347, 228] width 245 height 20
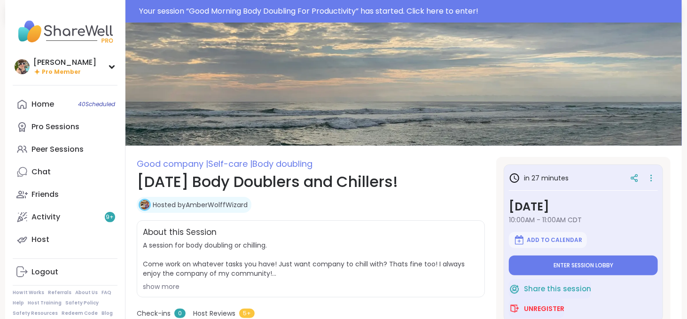
type textarea "*"
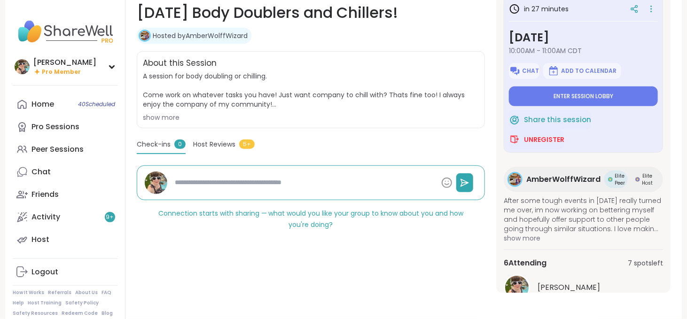
scroll to position [102, 0]
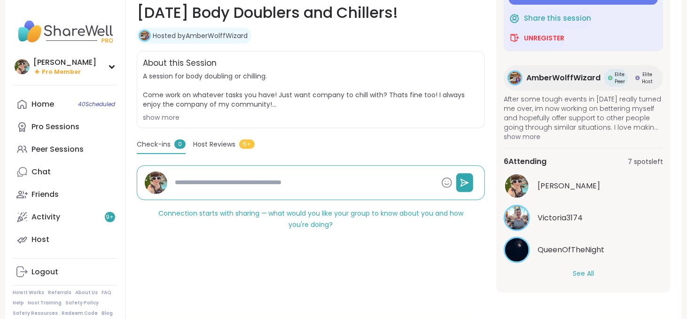
click at [579, 274] on button "See All" at bounding box center [583, 274] width 21 height 10
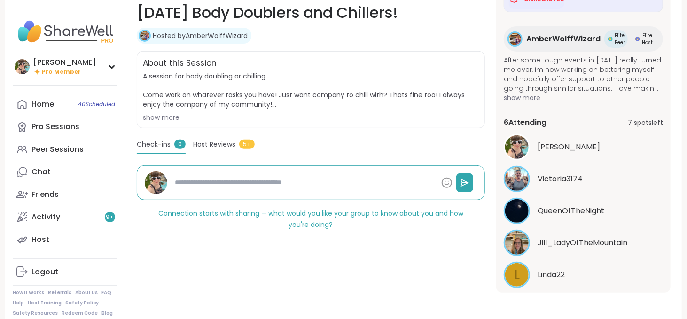
scroll to position [197, 0]
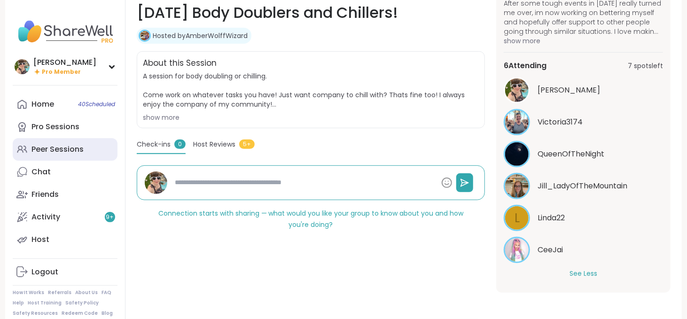
click at [55, 146] on div "Peer Sessions" at bounding box center [58, 149] width 52 height 10
type textarea "*"
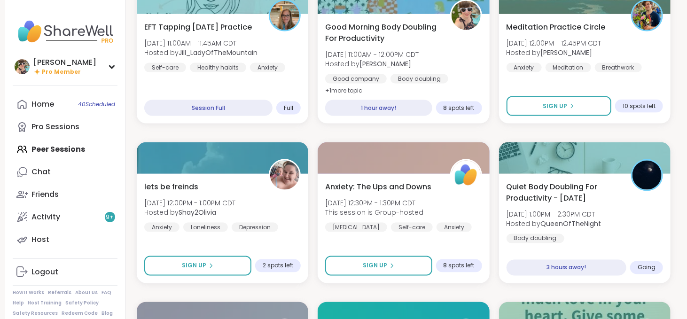
scroll to position [644, 0]
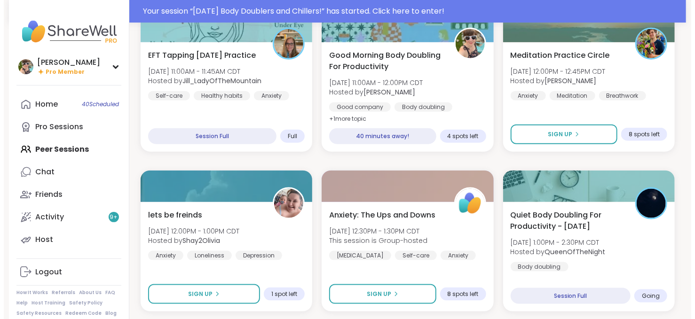
scroll to position [463, 0]
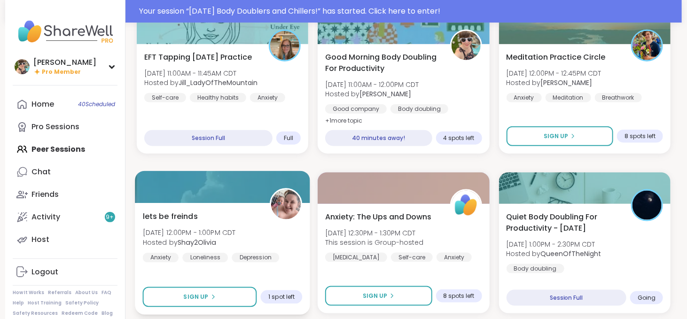
click at [206, 226] on div "lets be freinds Tue, Sep 09 | 12:00PM - 1:00PM CDT Hosted by Shay2Olivia Anxiet…" at bounding box center [223, 237] width 160 height 52
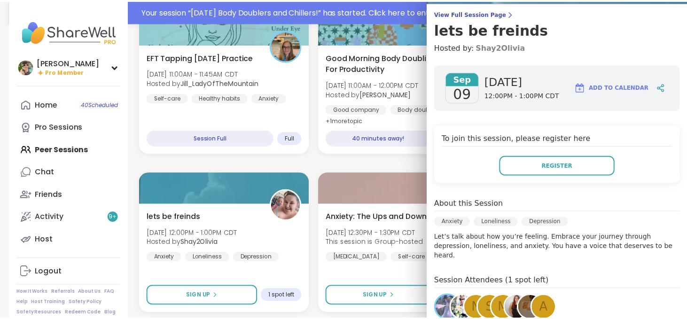
scroll to position [0, 0]
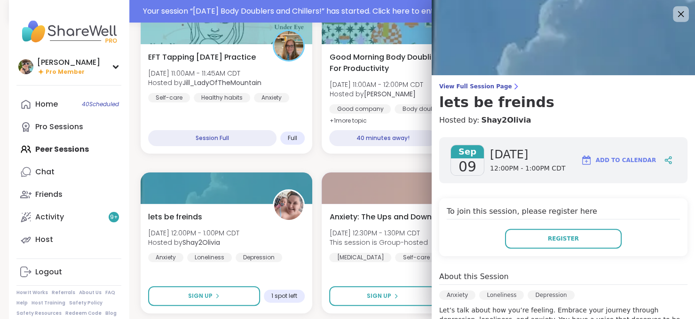
click at [678, 13] on icon at bounding box center [681, 14] width 6 height 6
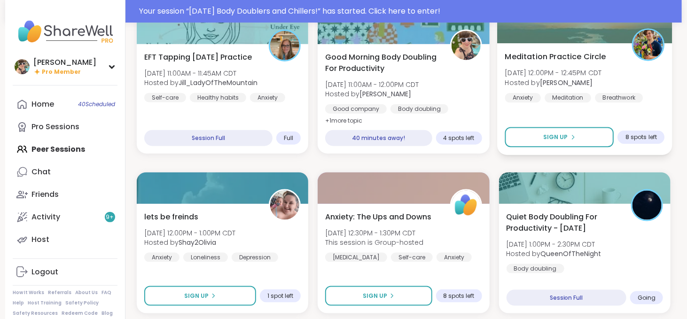
click at [585, 85] on span "Hosted by Nicholas" at bounding box center [553, 82] width 97 height 9
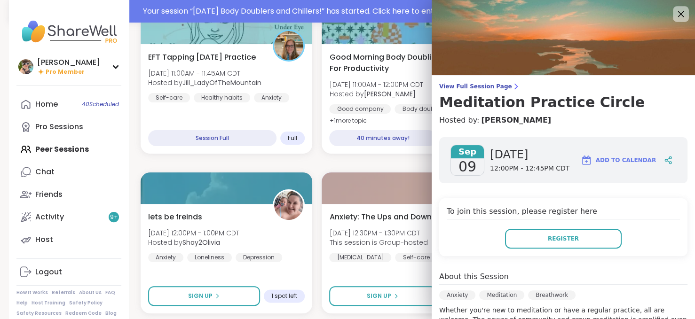
click at [675, 15] on icon at bounding box center [681, 14] width 12 height 12
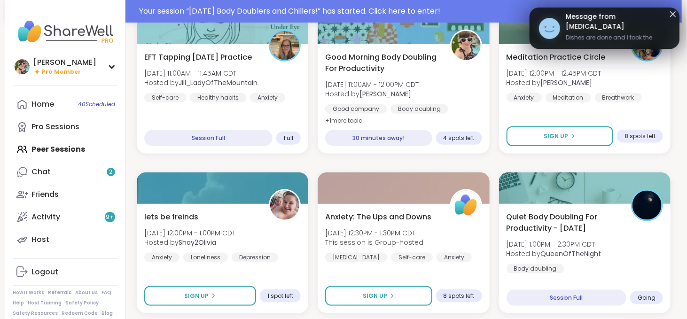
click at [664, 15] on span "Message from Makena" at bounding box center [618, 22] width 104 height 20
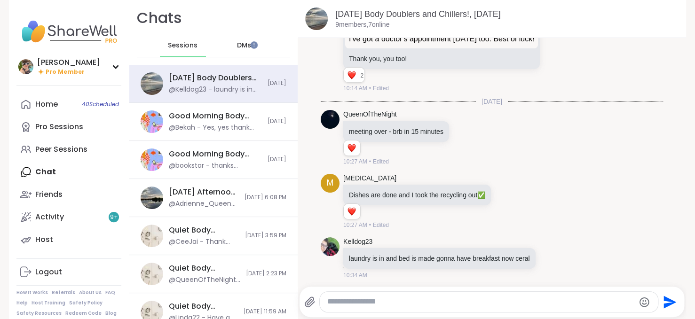
scroll to position [530, 0]
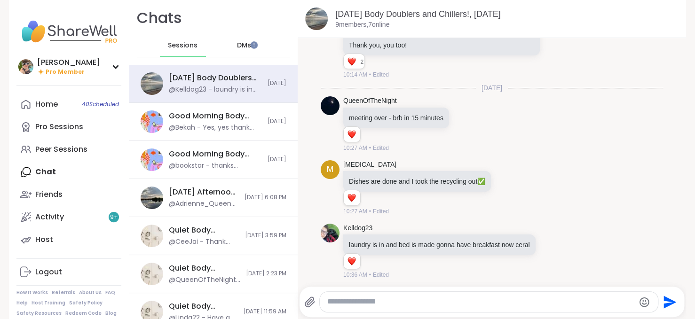
click at [660, 13] on div "Tuesday Body Doublers and Chillers!, Sep 09" at bounding box center [506, 14] width 343 height 12
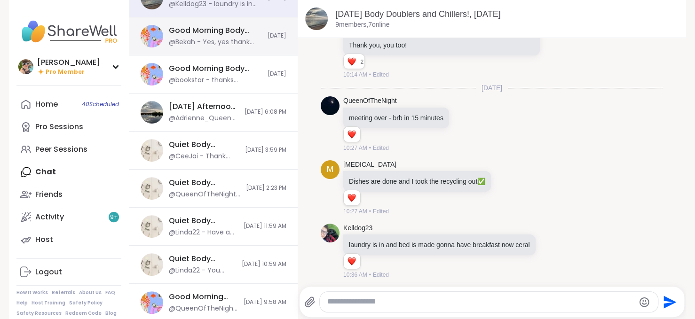
scroll to position [0, 0]
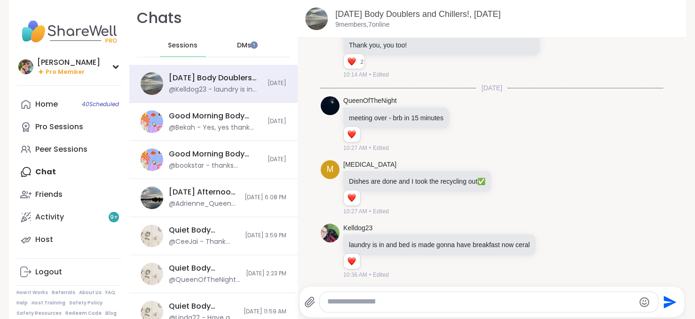
click at [225, 48] on div "DMs" at bounding box center [244, 45] width 46 height 23
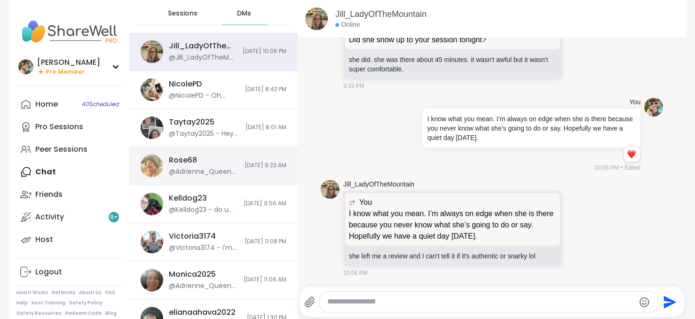
scroll to position [33, 0]
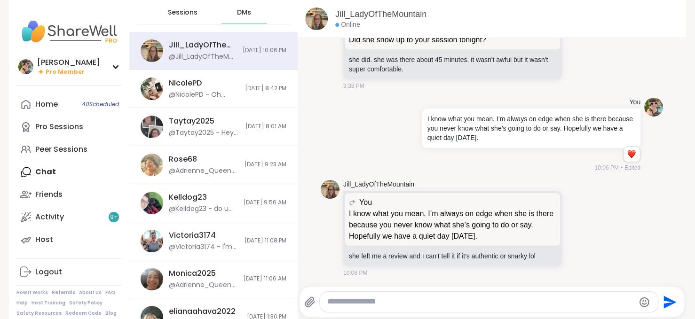
click at [166, 17] on div "Sessions" at bounding box center [183, 12] width 46 height 23
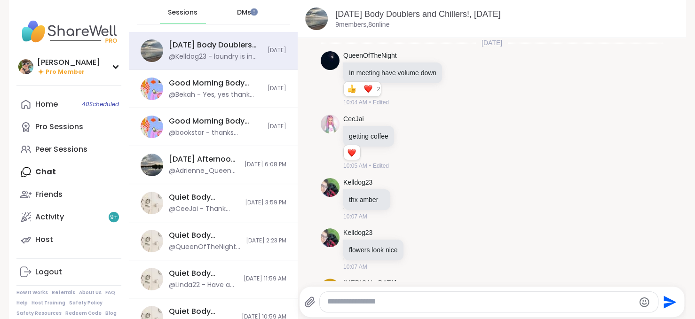
scroll to position [521, 0]
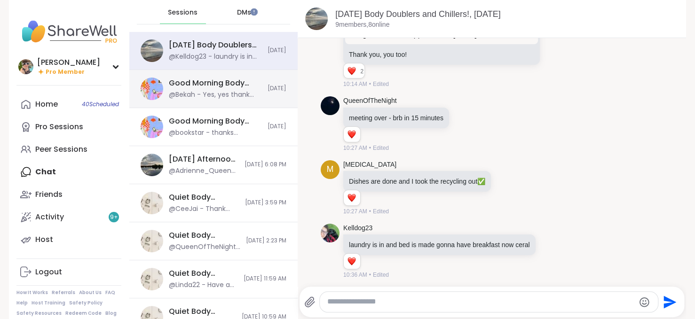
click at [205, 101] on div "Good Morning Body Doubling For Productivity, Sep 09 @Bekah - Yes, yes thank you…" at bounding box center [213, 89] width 168 height 38
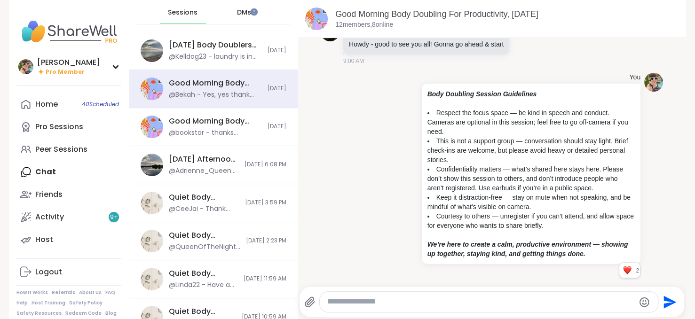
scroll to position [0, 0]
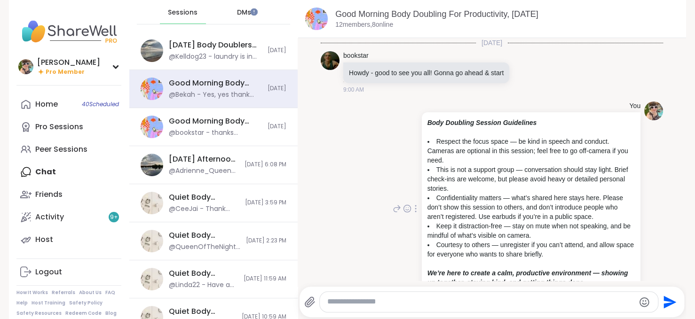
click at [415, 205] on icon at bounding box center [415, 208] width 1 height 7
click at [406, 222] on icon at bounding box center [410, 222] width 8 height 8
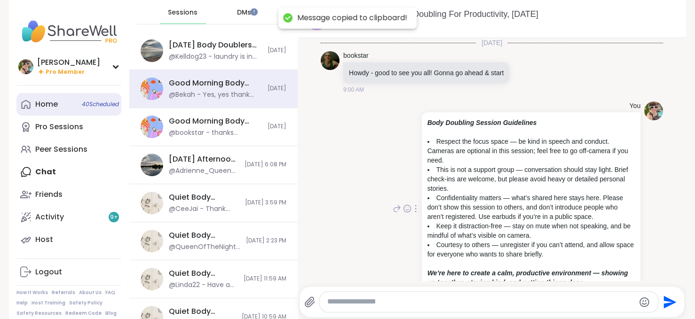
click at [71, 107] on link "Home 40 Scheduled" at bounding box center [68, 104] width 105 height 23
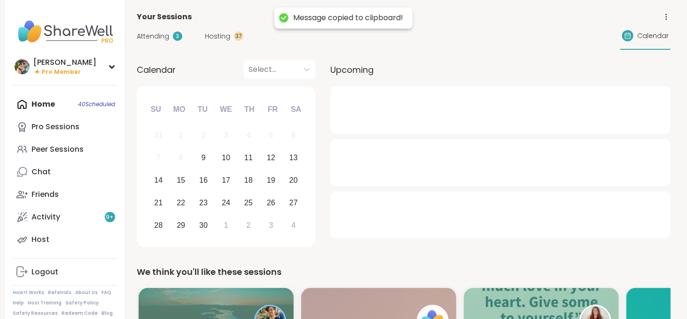
click at [221, 32] on span "Hosting" at bounding box center [217, 37] width 25 height 10
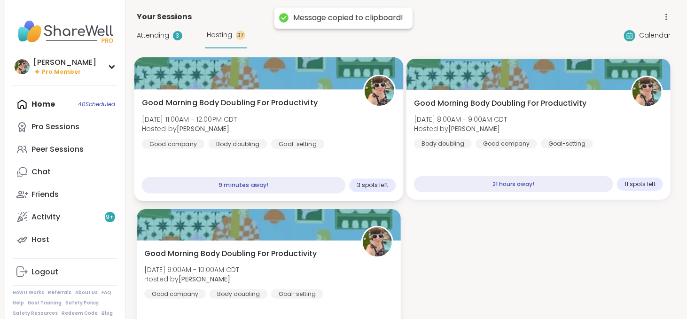
click at [319, 130] on div "Good Morning Body Doubling For Productivity Tue, Sep 09 | 11:00AM - 12:00PM CDT…" at bounding box center [269, 123] width 254 height 52
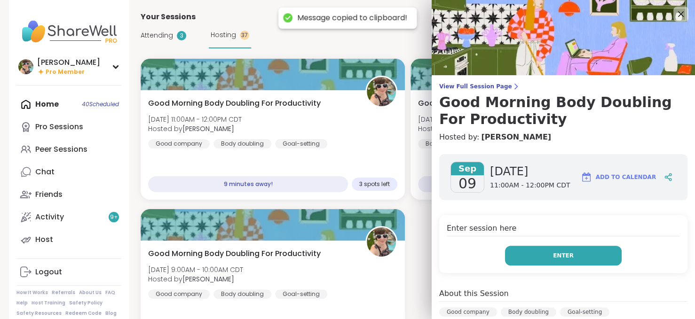
click at [576, 253] on button "Enter" at bounding box center [563, 256] width 117 height 20
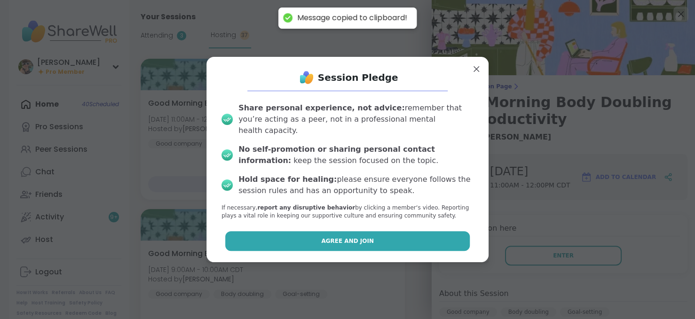
click at [367, 237] on button "Agree and Join" at bounding box center [347, 241] width 245 height 20
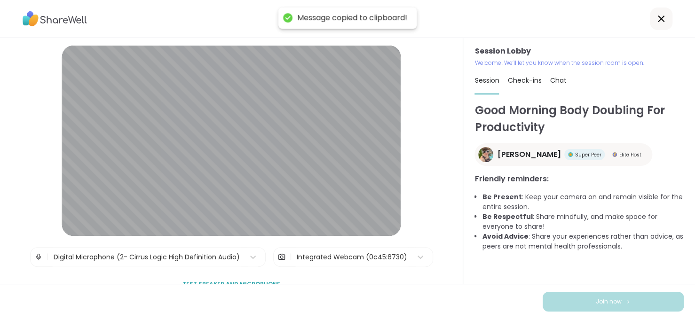
scroll to position [17, 0]
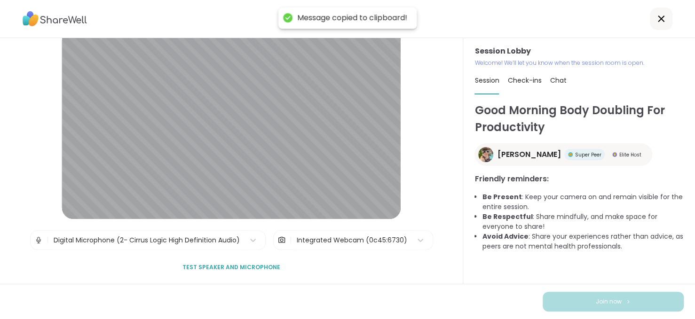
click at [553, 81] on span "Chat" at bounding box center [558, 80] width 16 height 9
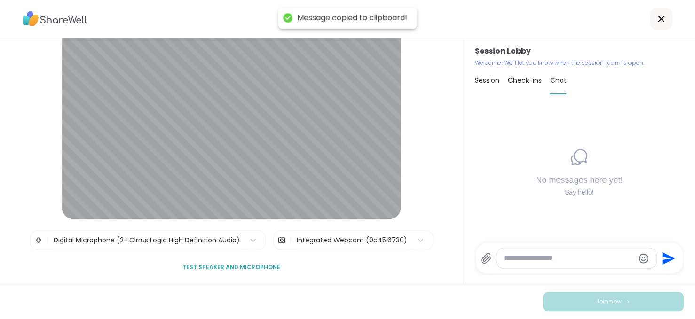
click at [511, 256] on textarea "Type your message" at bounding box center [569, 258] width 130 height 10
paste textarea "**********"
type textarea "*"
type textarea "**********"
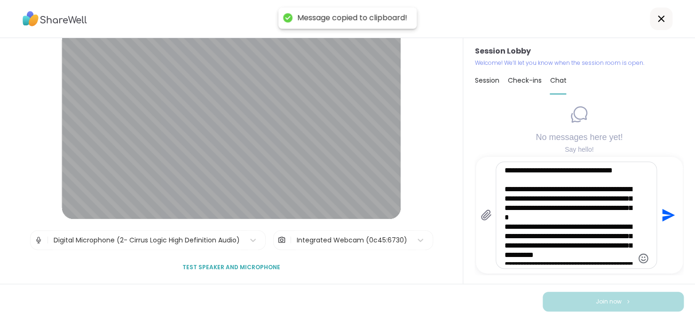
type textarea "*"
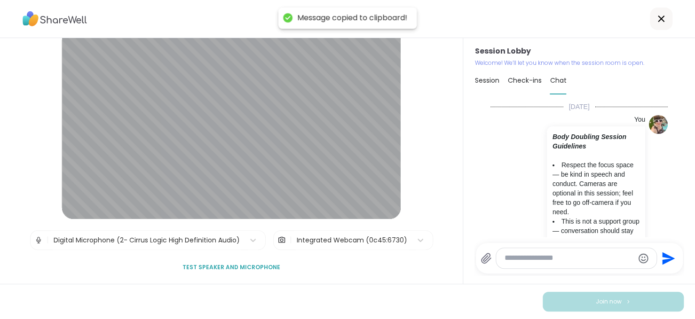
scroll to position [309, 0]
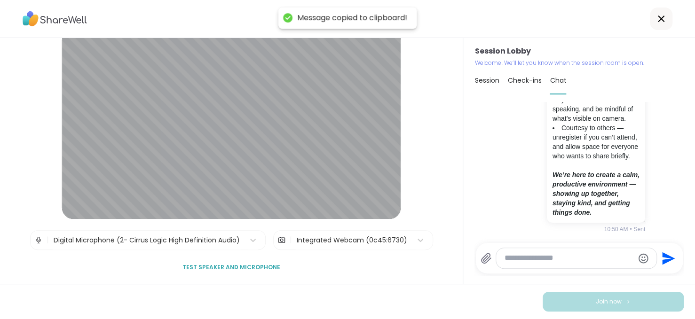
click at [509, 79] on span "Check-ins" at bounding box center [524, 80] width 34 height 9
type textarea "*"
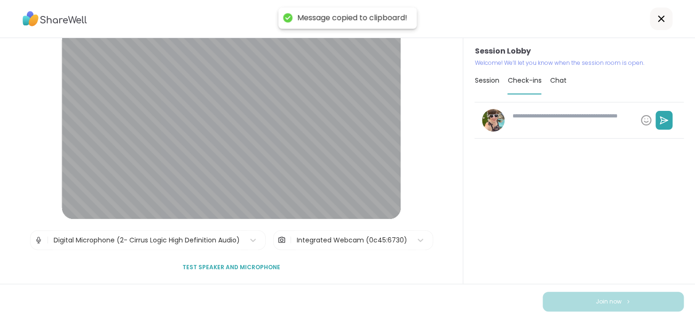
click at [485, 77] on span "Session" at bounding box center [486, 80] width 24 height 9
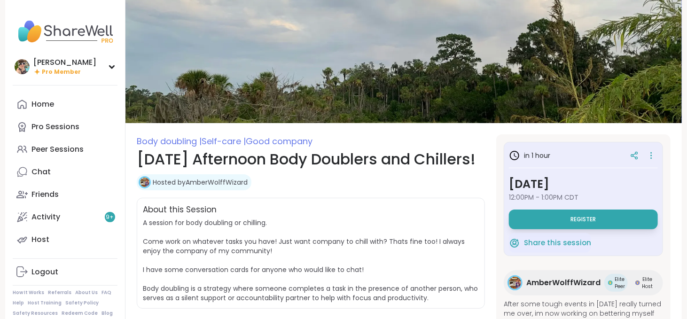
click at [573, 221] on span "Register" at bounding box center [583, 220] width 25 height 8
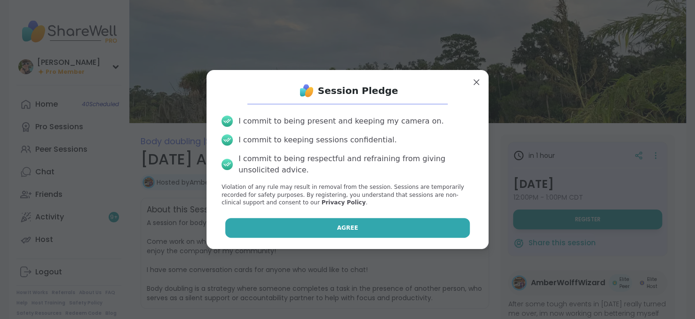
click at [360, 229] on button "Agree" at bounding box center [347, 228] width 245 height 20
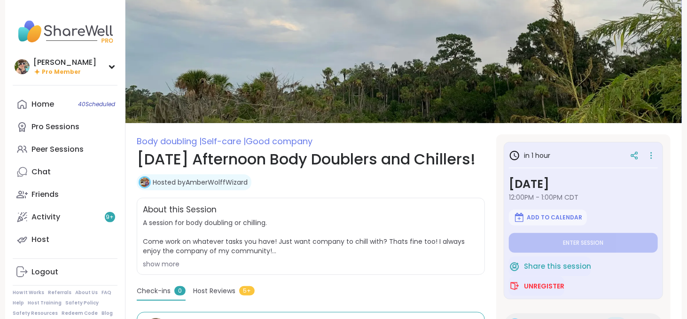
scroll to position [147, 0]
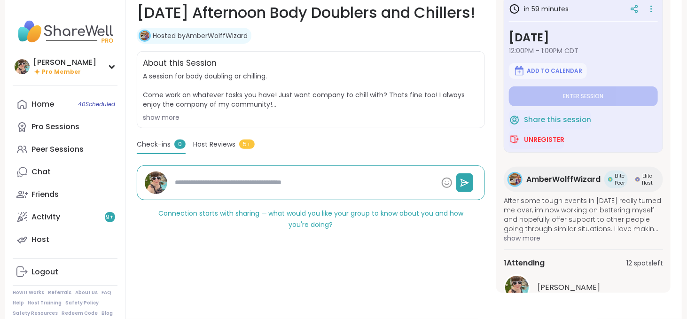
type textarea "*"
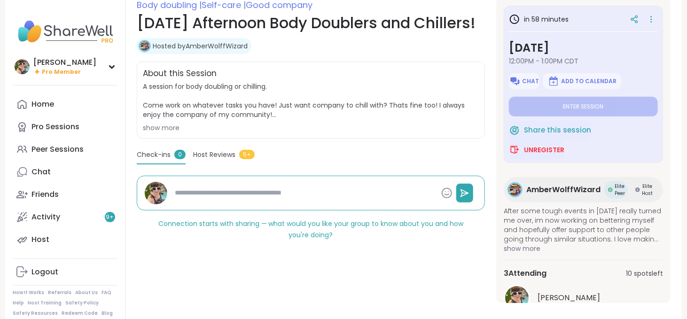
scroll to position [138, 0]
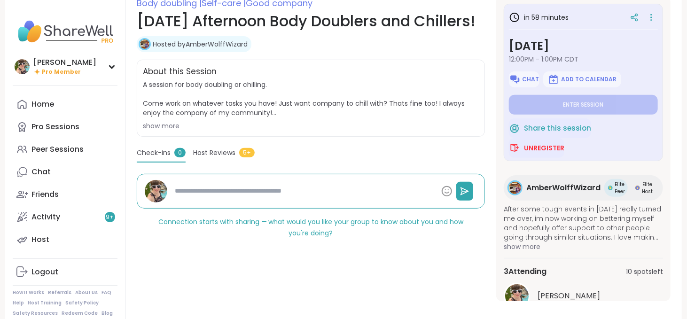
type textarea "*"
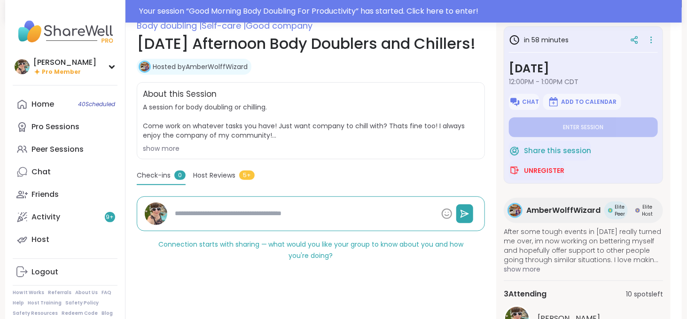
scroll to position [161, 0]
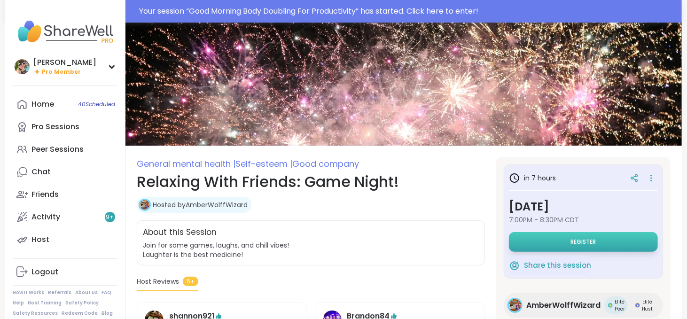
click at [611, 242] on button "Register" at bounding box center [583, 242] width 149 height 20
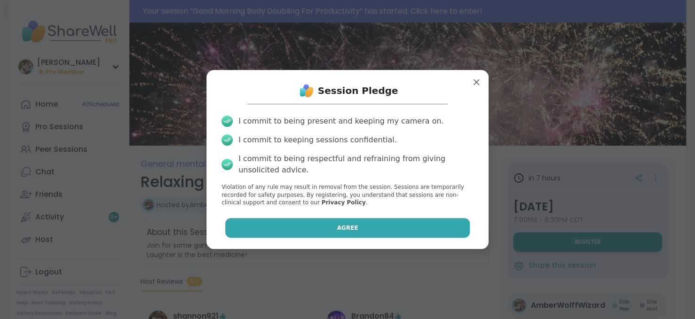
click at [350, 231] on button "Agree" at bounding box center [347, 228] width 245 height 20
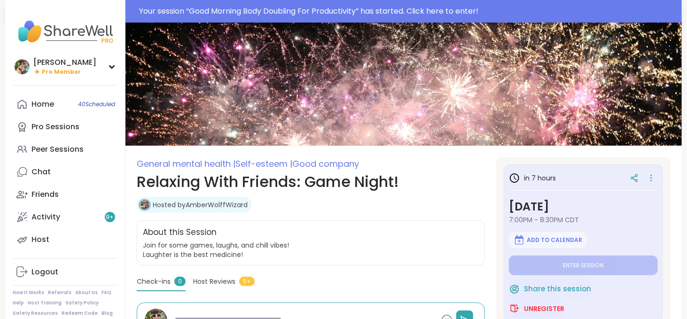
type textarea "*"
